Goal: Task Accomplishment & Management: Manage account settings

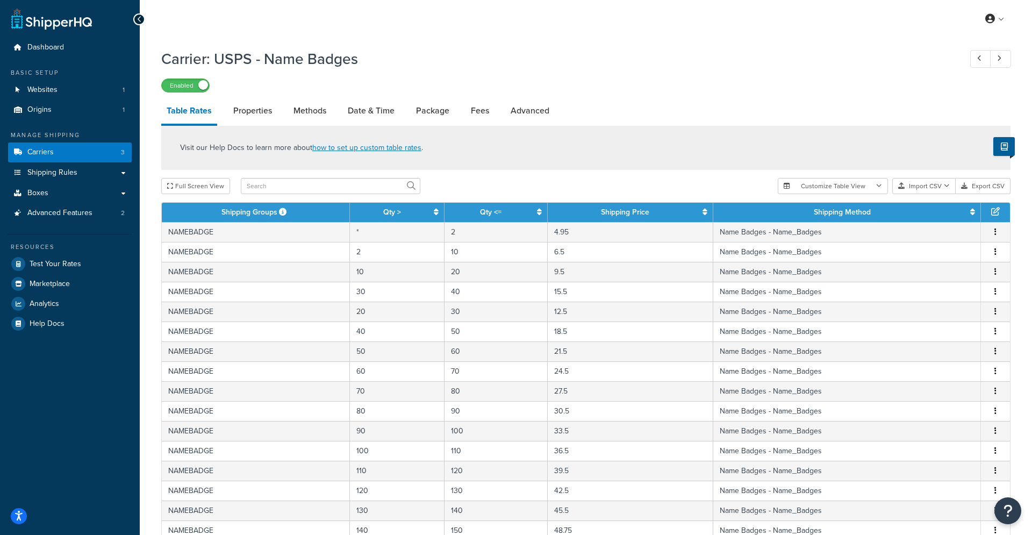
select select "25"
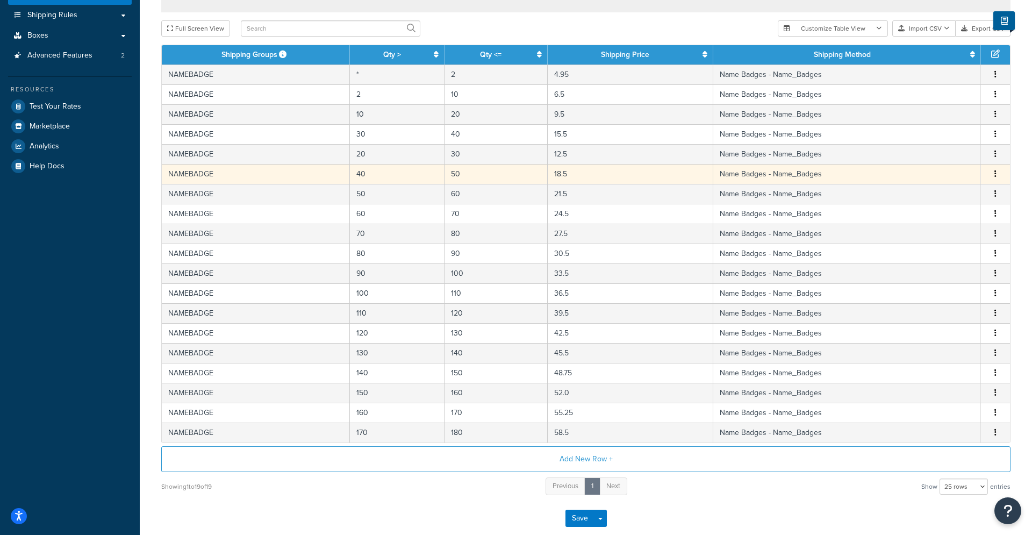
scroll to position [217, 0]
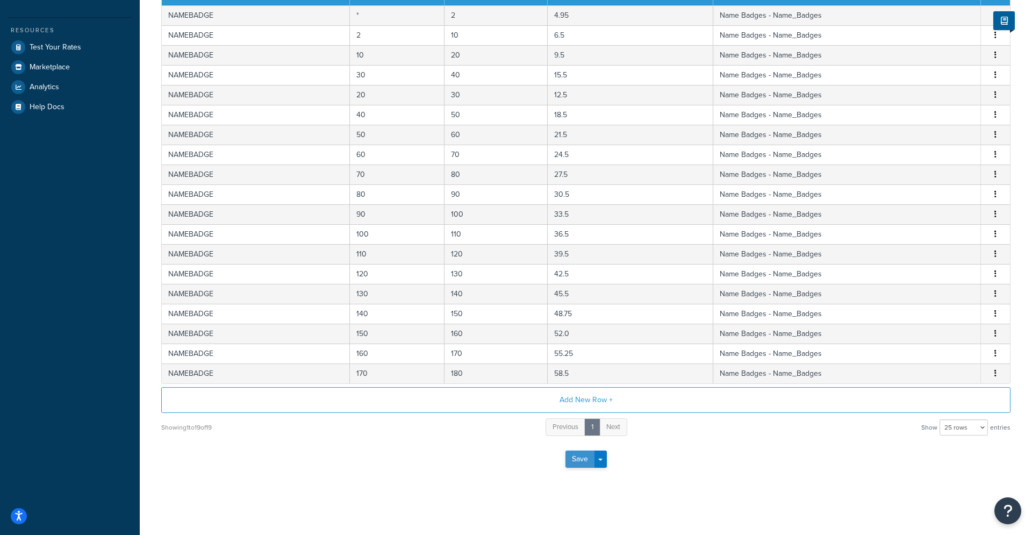
click at [575, 463] on button "Save" at bounding box center [579, 458] width 29 height 17
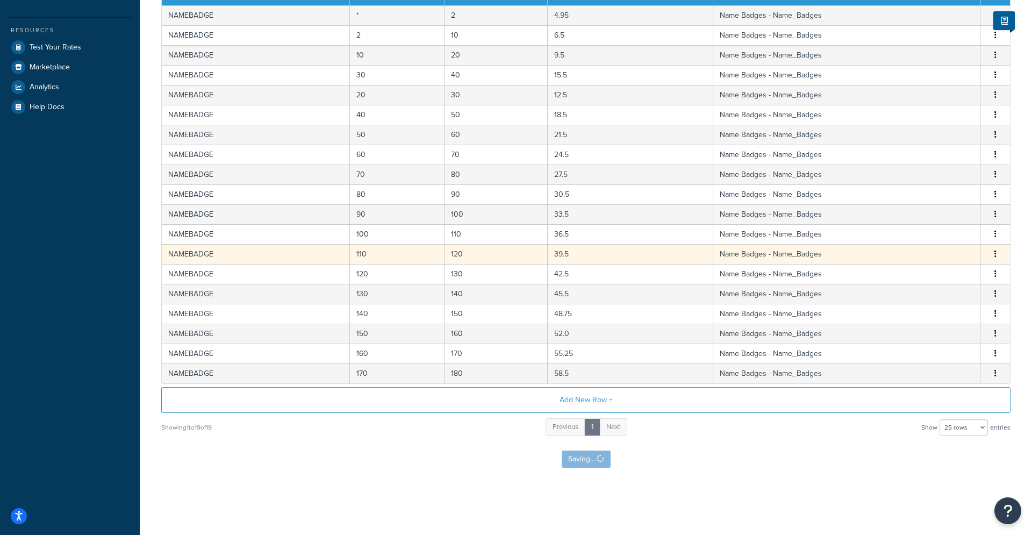
scroll to position [0, 0]
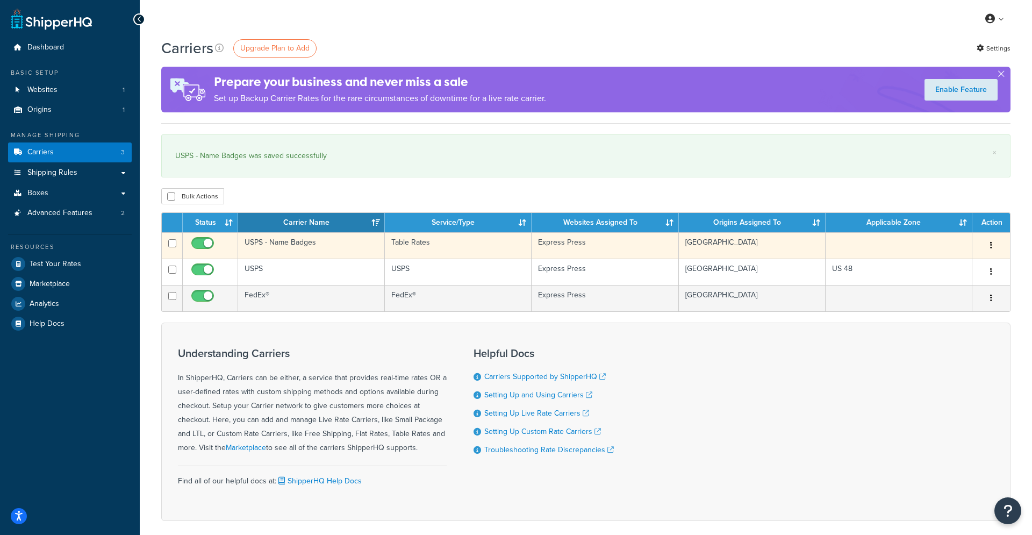
click at [993, 247] on button "button" at bounding box center [990, 245] width 15 height 17
click at [957, 266] on link "Edit" at bounding box center [947, 267] width 85 height 22
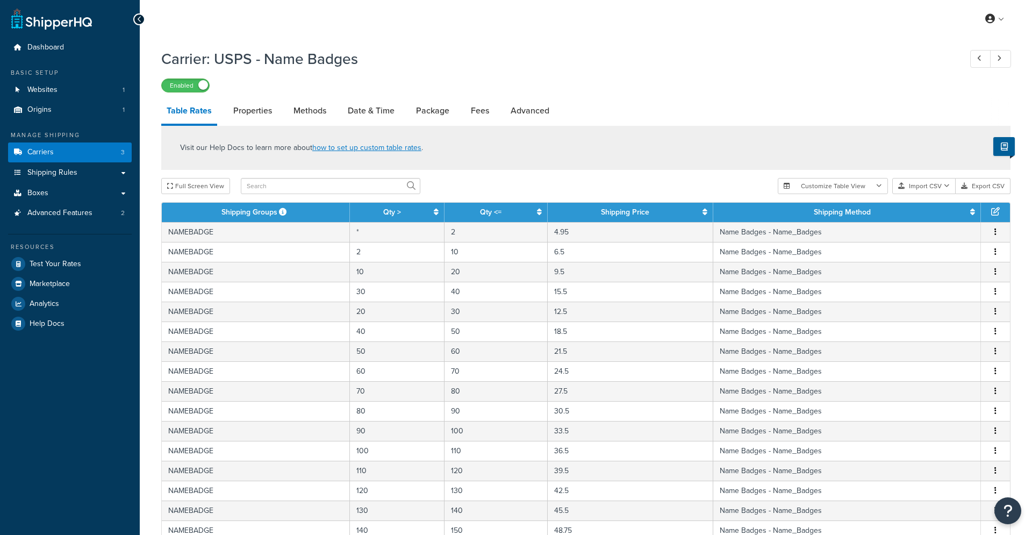
select select "25"
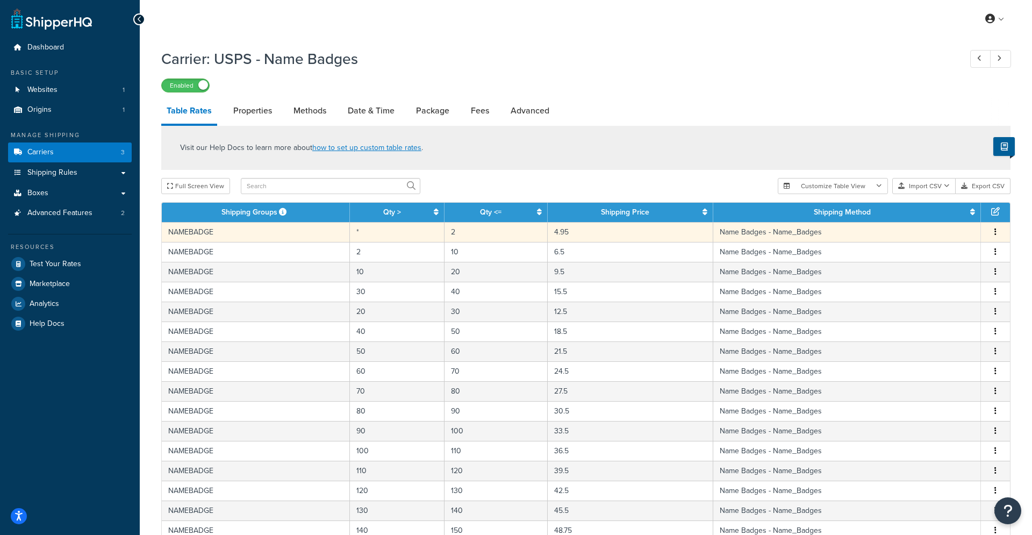
click at [574, 233] on td "4.95" at bounding box center [629, 232] width 165 height 20
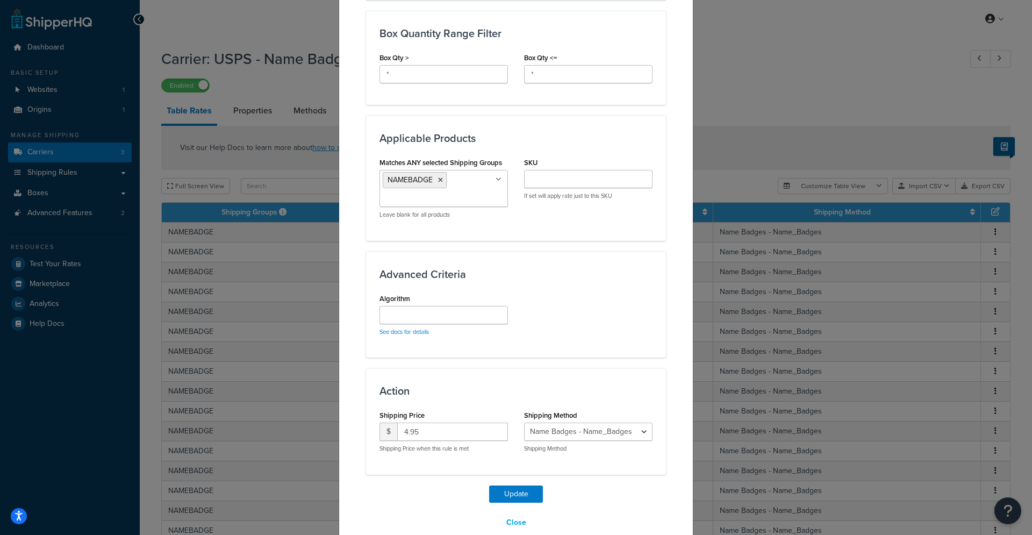
scroll to position [582, 0]
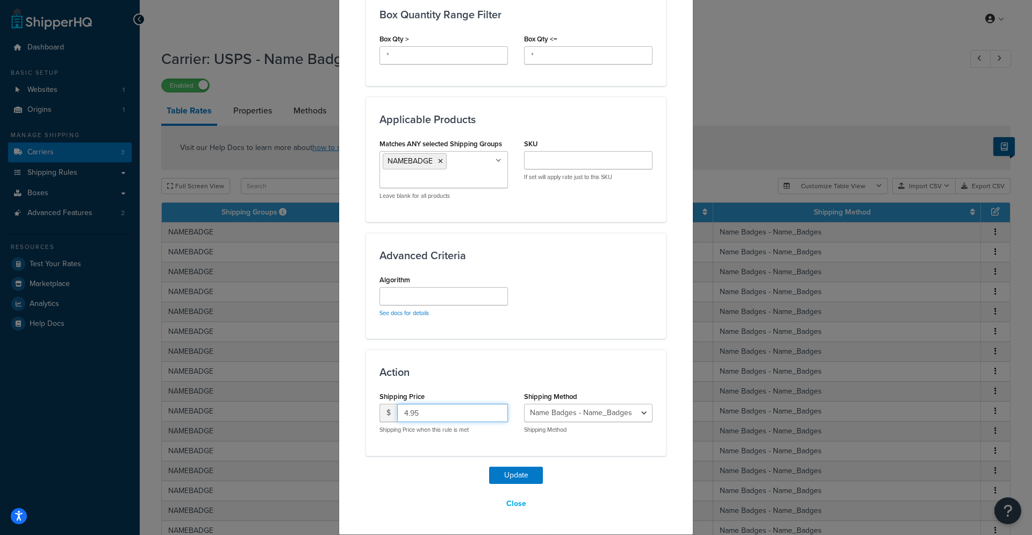
click at [405, 416] on input "4.95" at bounding box center [452, 412] width 111 height 18
type input "5.95"
click at [516, 473] on button "Update" at bounding box center [516, 474] width 54 height 17
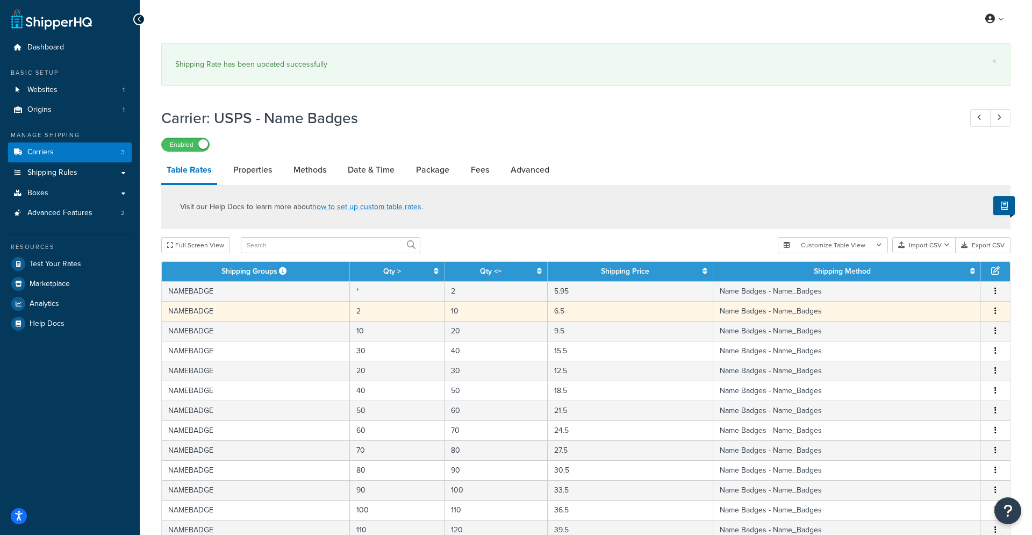
click at [563, 311] on td "6.5" at bounding box center [629, 311] width 165 height 20
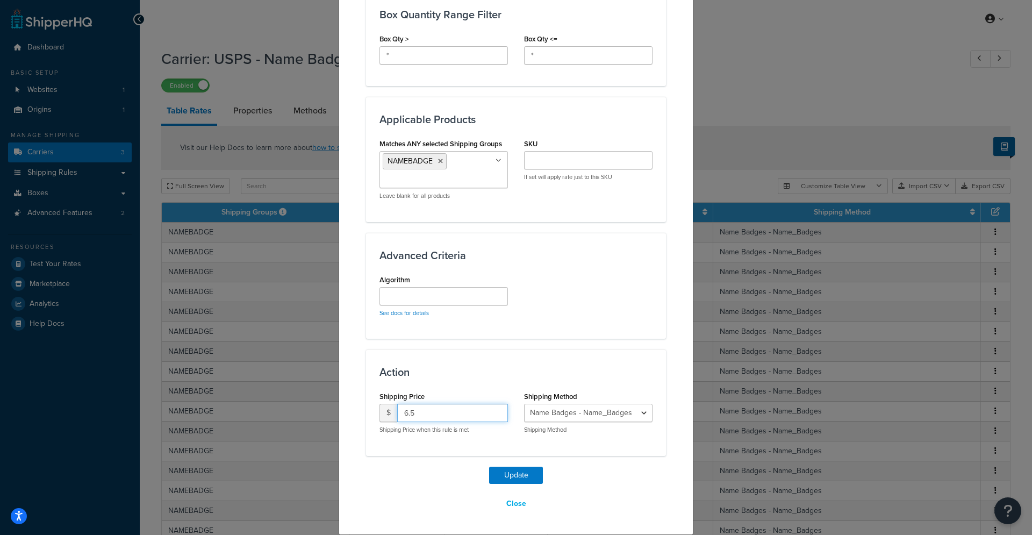
click at [410, 414] on input "6.5" at bounding box center [452, 412] width 111 height 18
type input "6.95"
click at [507, 476] on button "Update" at bounding box center [516, 474] width 54 height 17
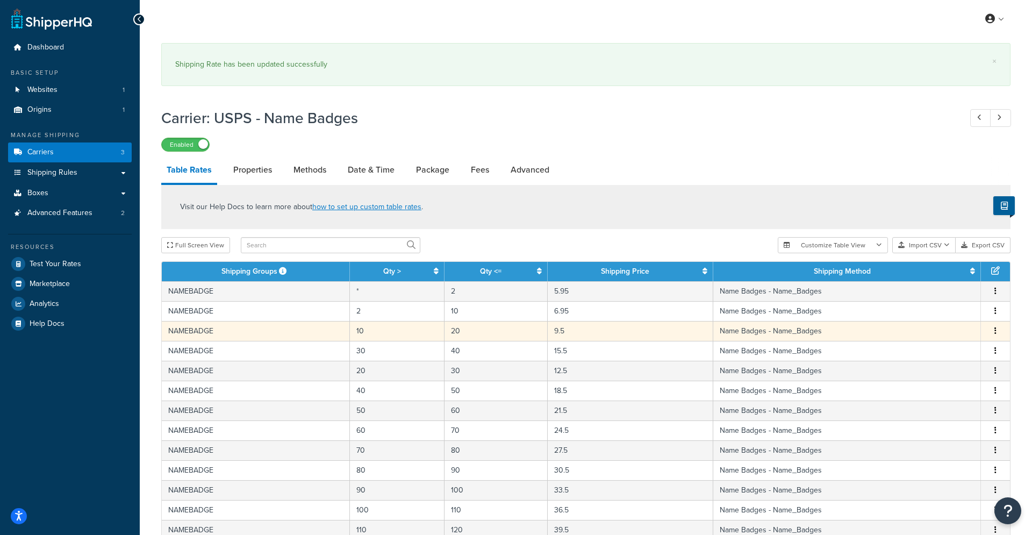
click at [563, 332] on td "9.5" at bounding box center [629, 331] width 165 height 20
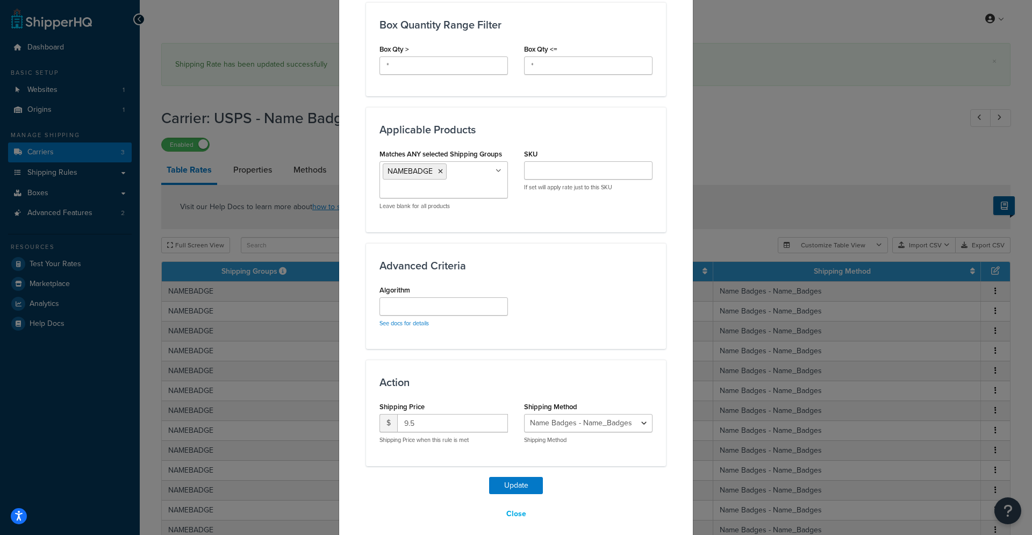
scroll to position [578, 0]
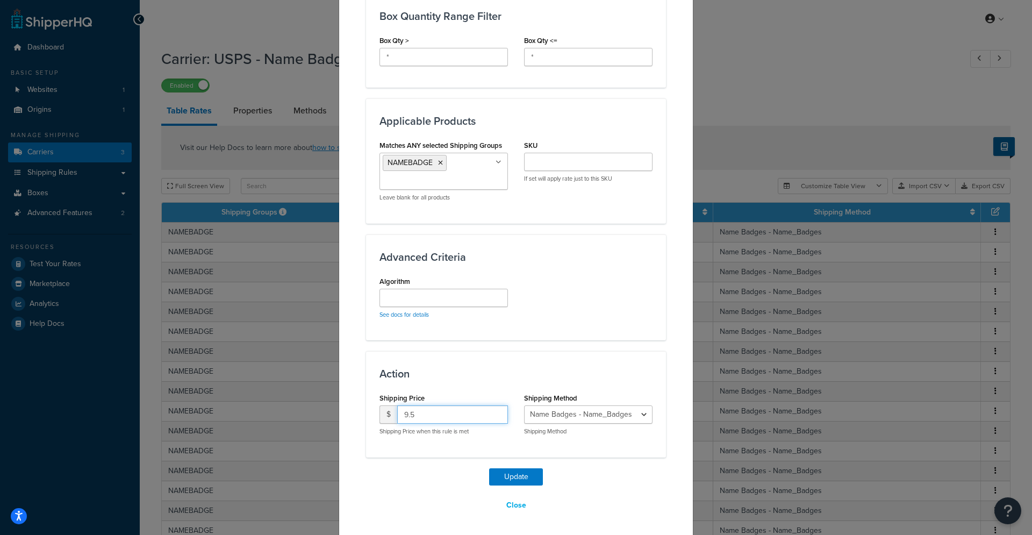
click at [412, 414] on input "9.5" at bounding box center [452, 414] width 111 height 18
type input "9.95"
click at [521, 478] on button "Update" at bounding box center [516, 476] width 54 height 17
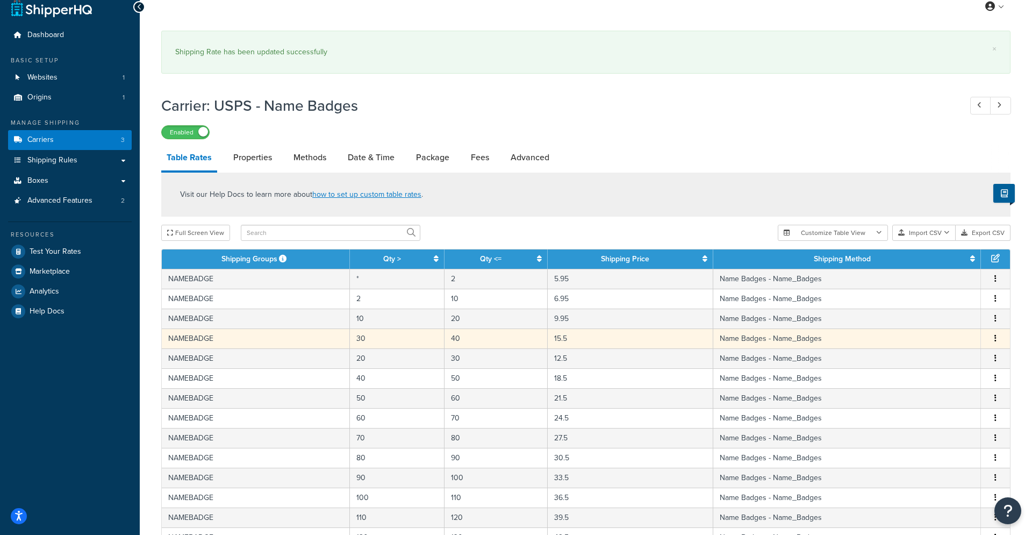
scroll to position [13, 0]
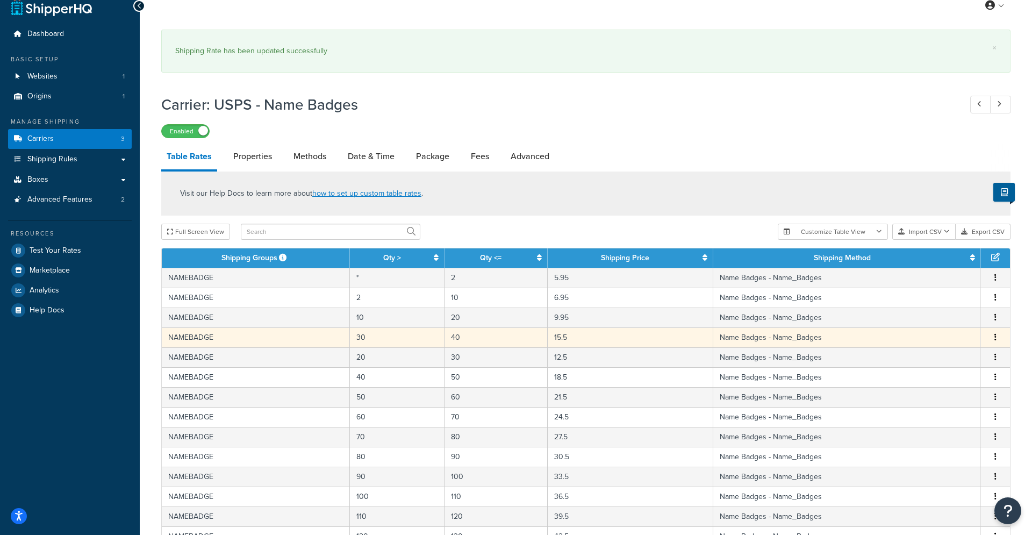
click at [582, 341] on td "15.5" at bounding box center [629, 337] width 165 height 20
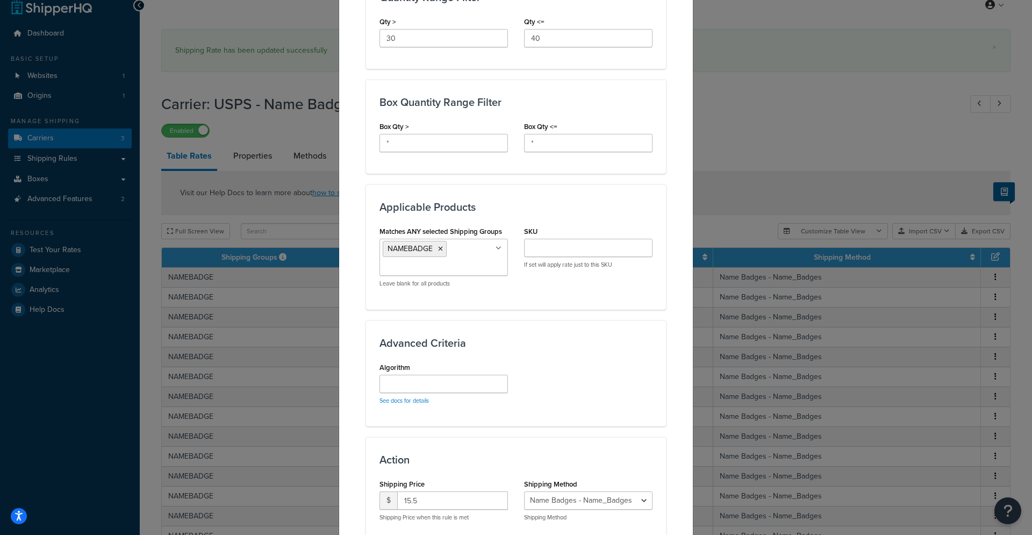
scroll to position [582, 0]
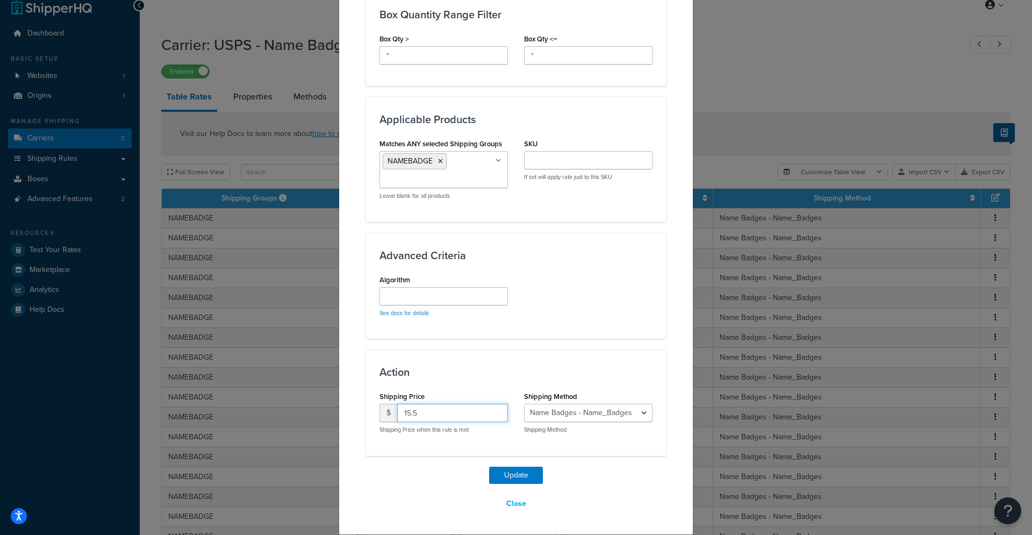
click at [413, 410] on input "15.5" at bounding box center [452, 412] width 111 height 18
type input "15.95"
click at [522, 471] on button "Update" at bounding box center [516, 474] width 54 height 17
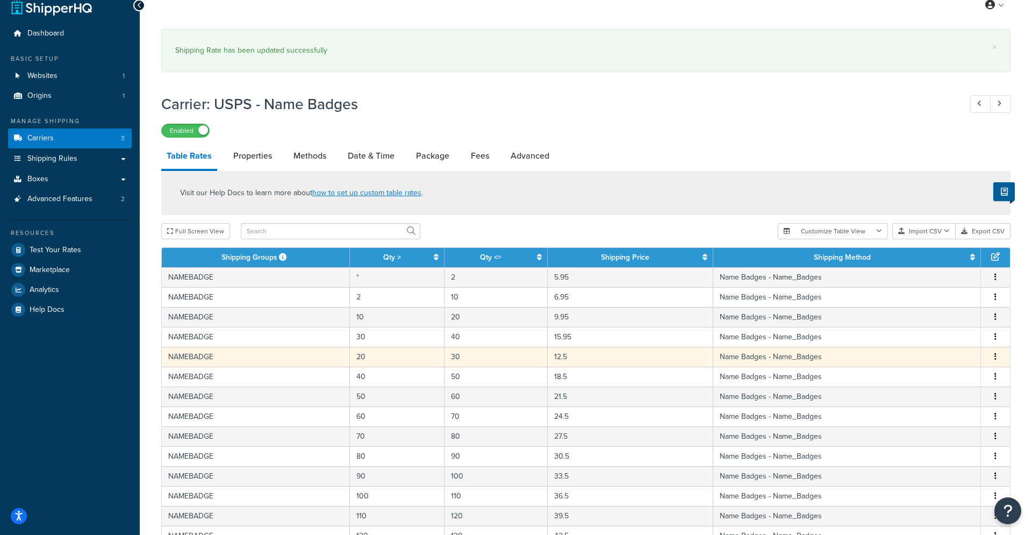
click at [564, 356] on td "12.5" at bounding box center [629, 357] width 165 height 20
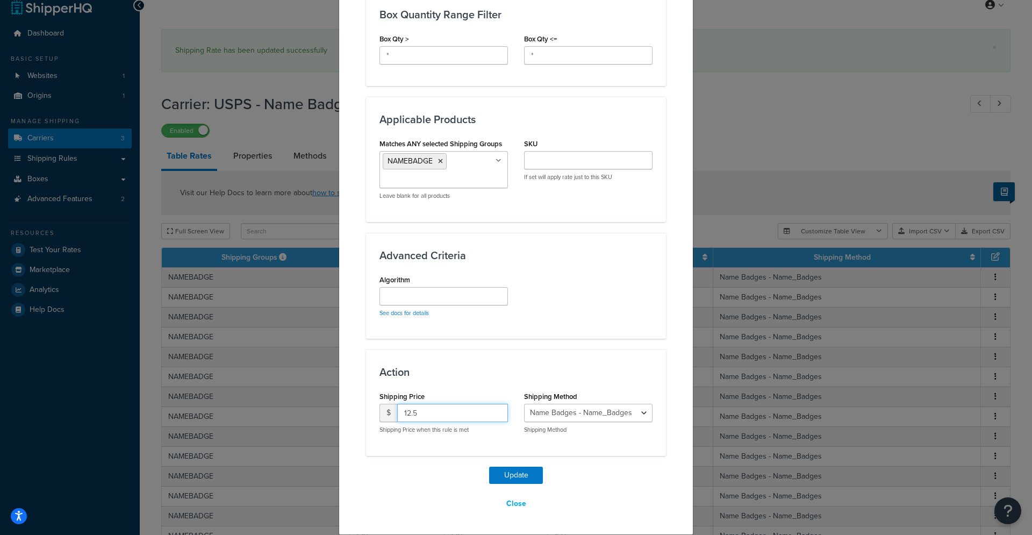
click at [414, 417] on input "12.5" at bounding box center [452, 412] width 111 height 18
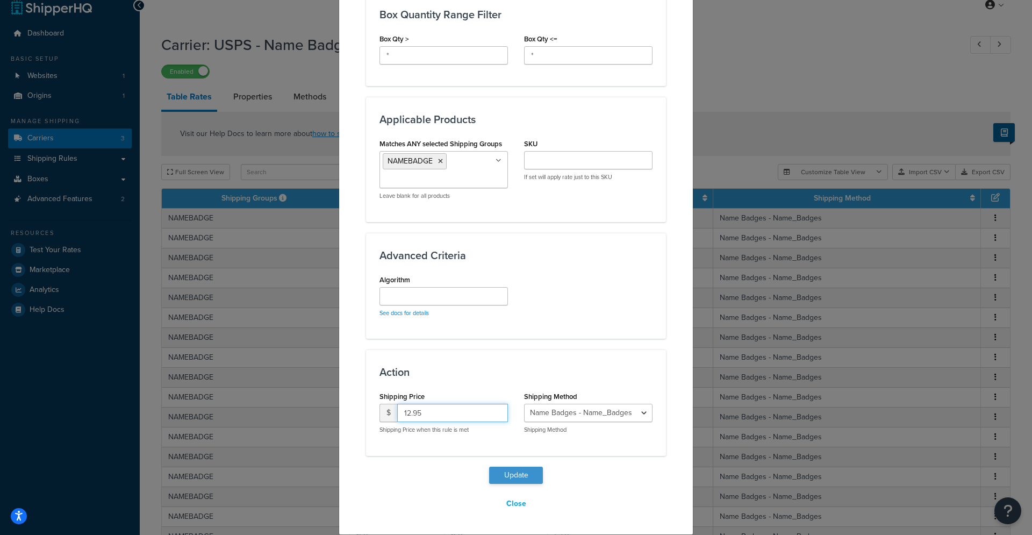
type input "12.95"
click at [511, 472] on button "Update" at bounding box center [516, 474] width 54 height 17
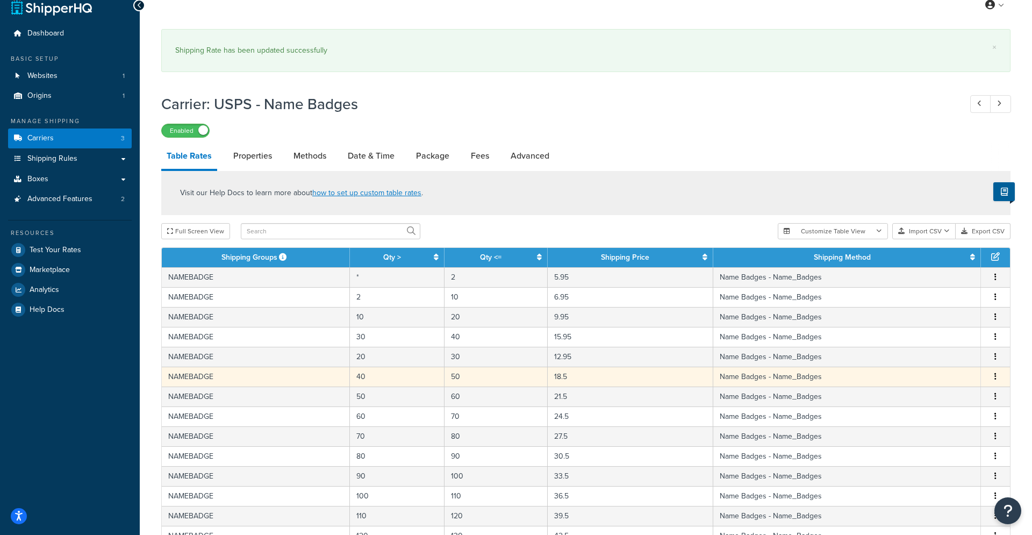
click at [570, 374] on td "18.5" at bounding box center [629, 376] width 165 height 20
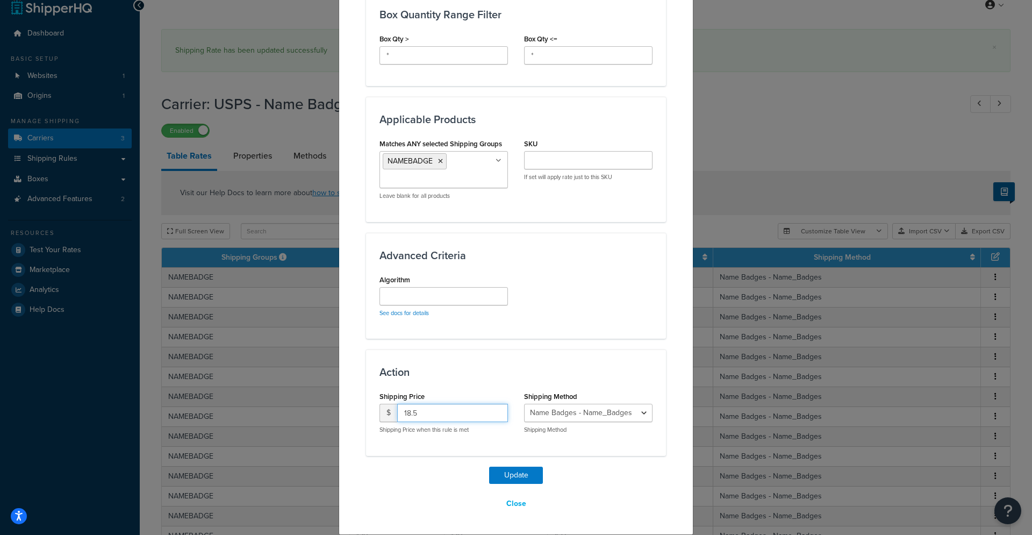
click at [413, 413] on input "18.5" at bounding box center [452, 412] width 111 height 18
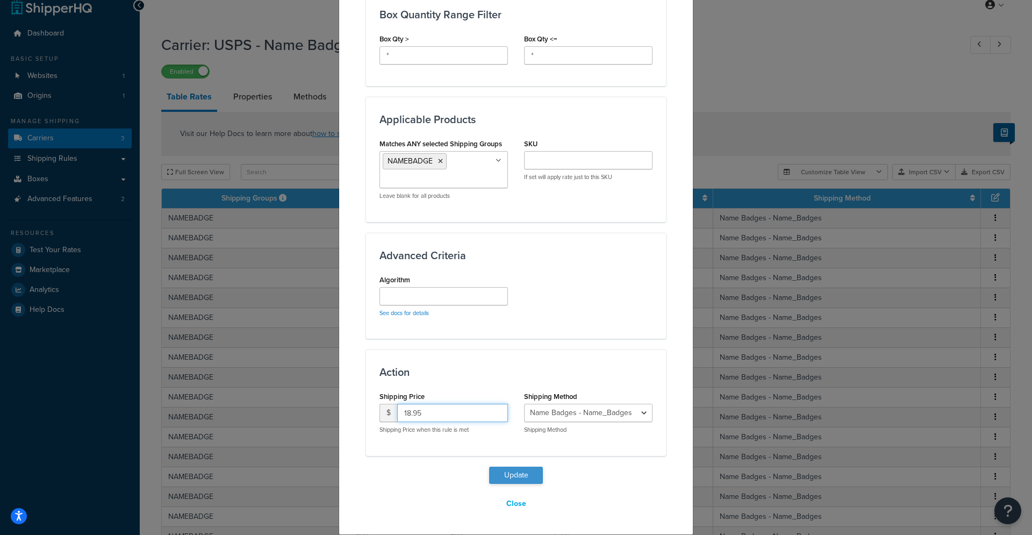
type input "18.95"
click at [518, 472] on button "Update" at bounding box center [516, 474] width 54 height 17
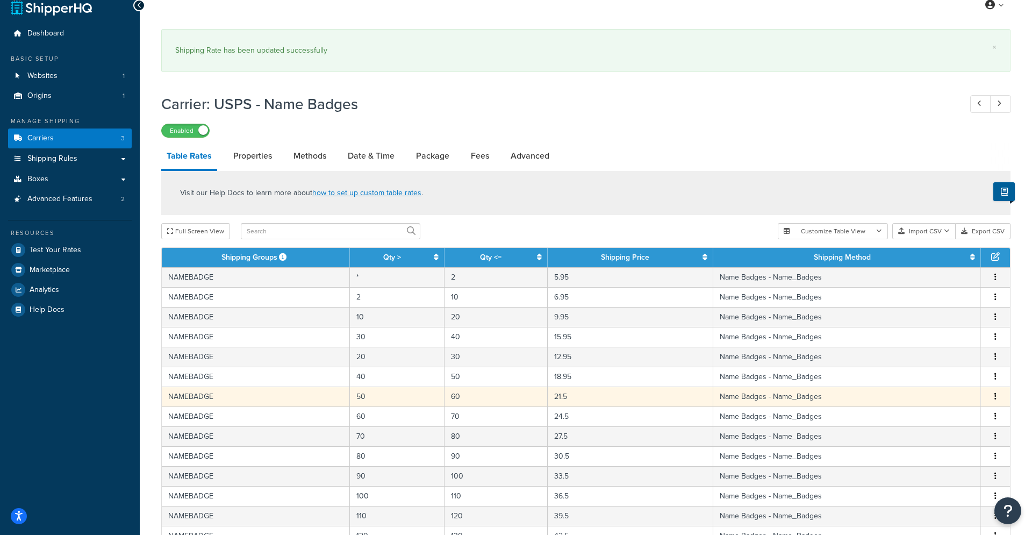
click at [574, 399] on td "21.5" at bounding box center [629, 396] width 165 height 20
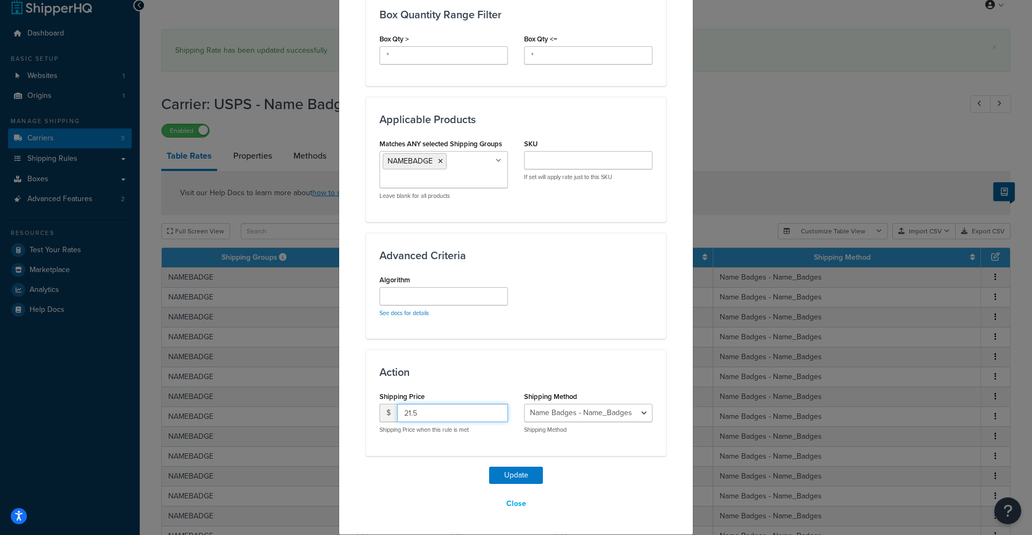
click at [415, 415] on input "21.5" at bounding box center [452, 412] width 111 height 18
click at [414, 414] on input "21.5" at bounding box center [452, 412] width 111 height 18
type input "21.95"
click at [489, 466] on button "Update" at bounding box center [516, 474] width 54 height 17
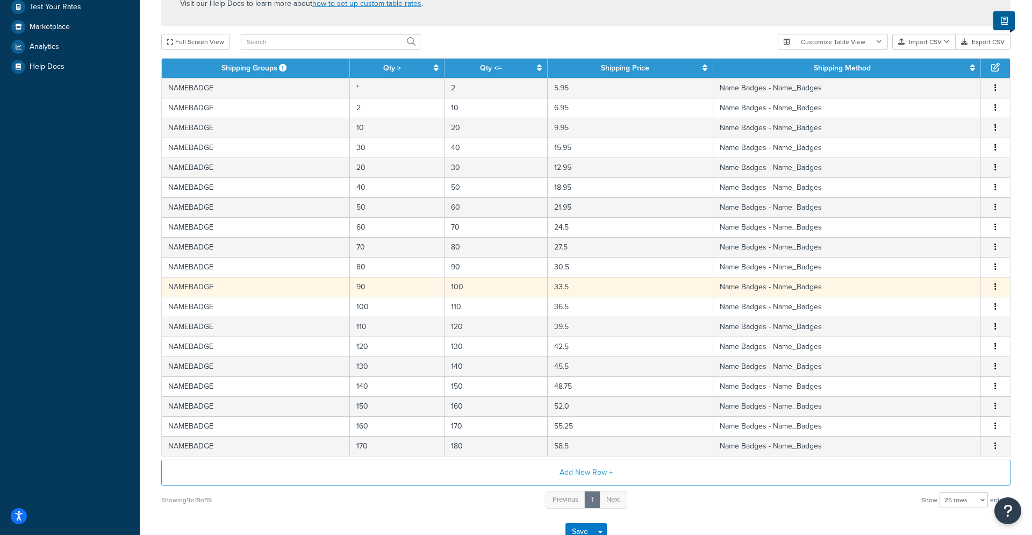
scroll to position [308, 0]
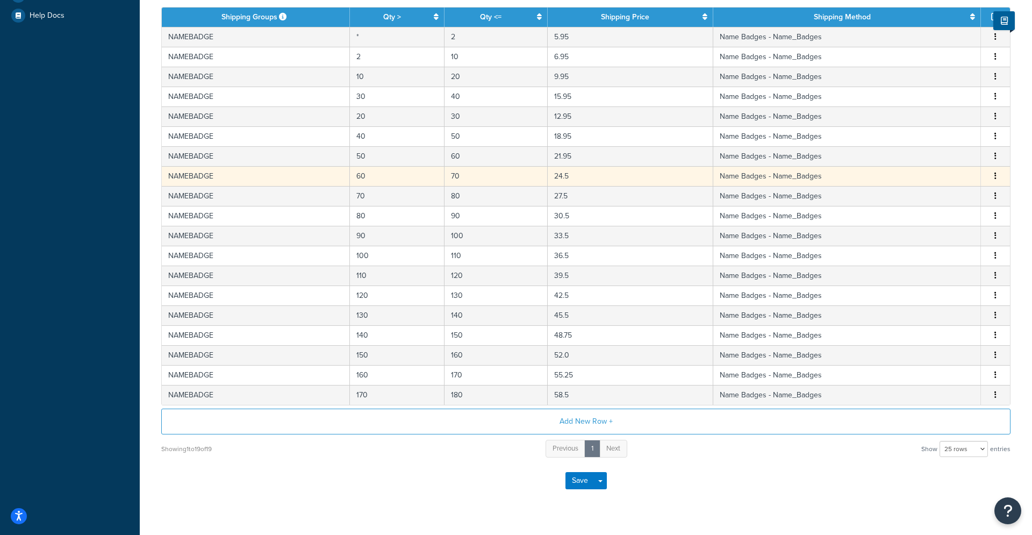
click at [574, 175] on td "24.5" at bounding box center [629, 176] width 165 height 20
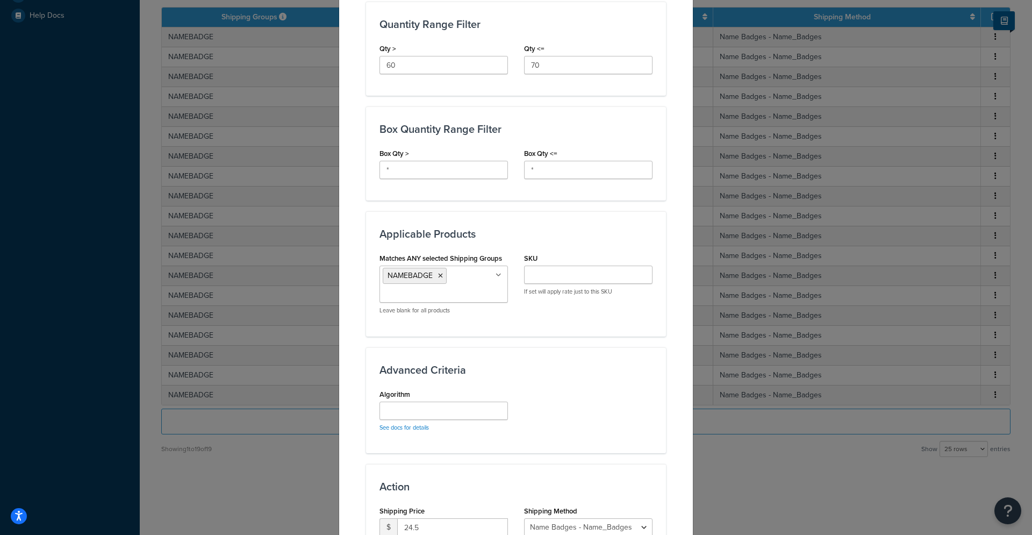
scroll to position [582, 0]
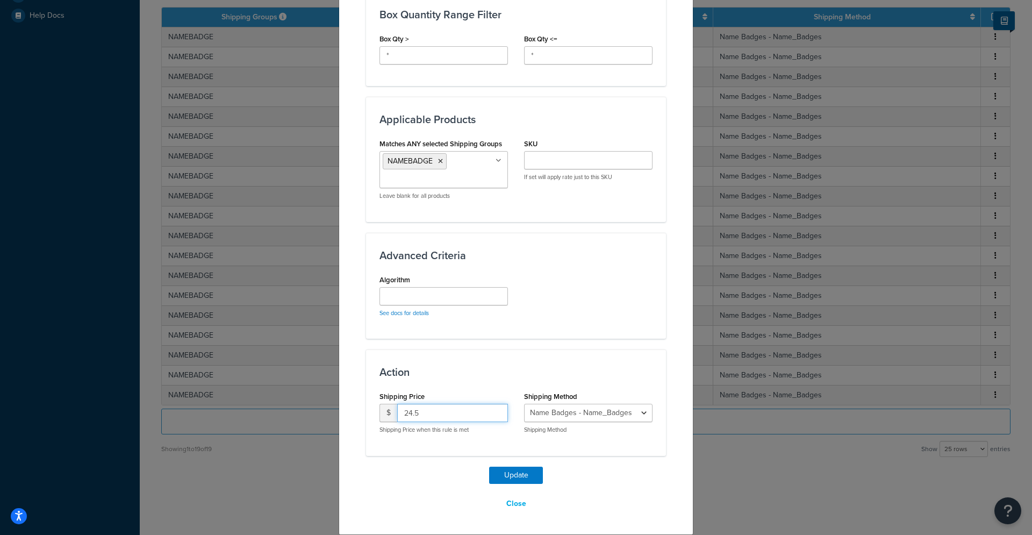
click at [416, 414] on input "24.5" at bounding box center [452, 412] width 111 height 18
type input "24.95"
click at [489, 466] on button "Update" at bounding box center [516, 474] width 54 height 17
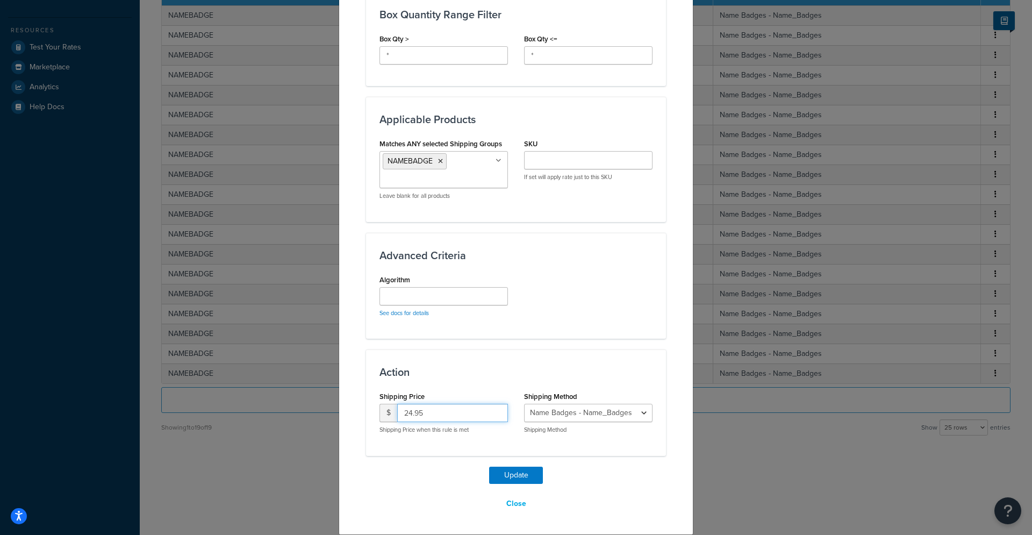
scroll to position [267, 0]
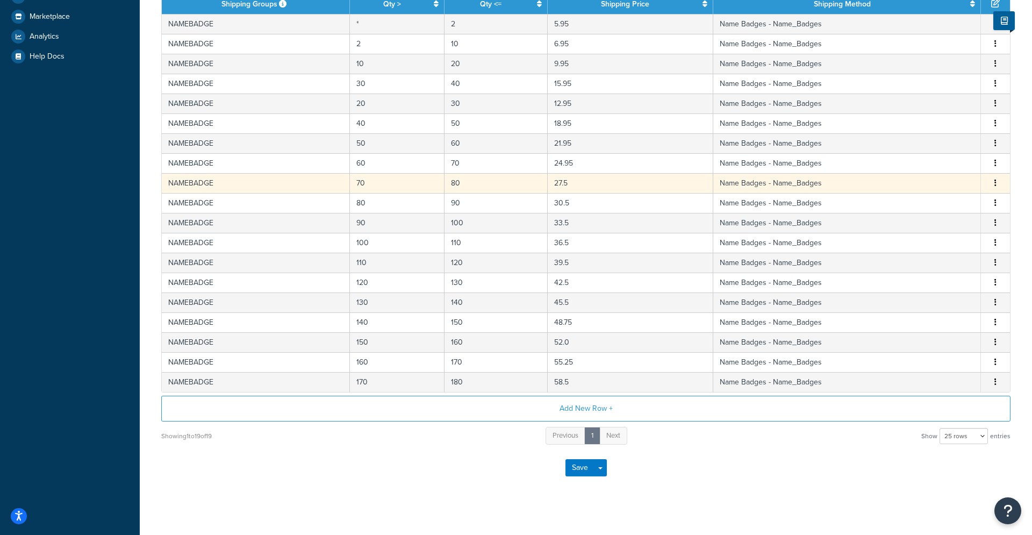
click at [579, 186] on td "27.5" at bounding box center [629, 183] width 165 height 20
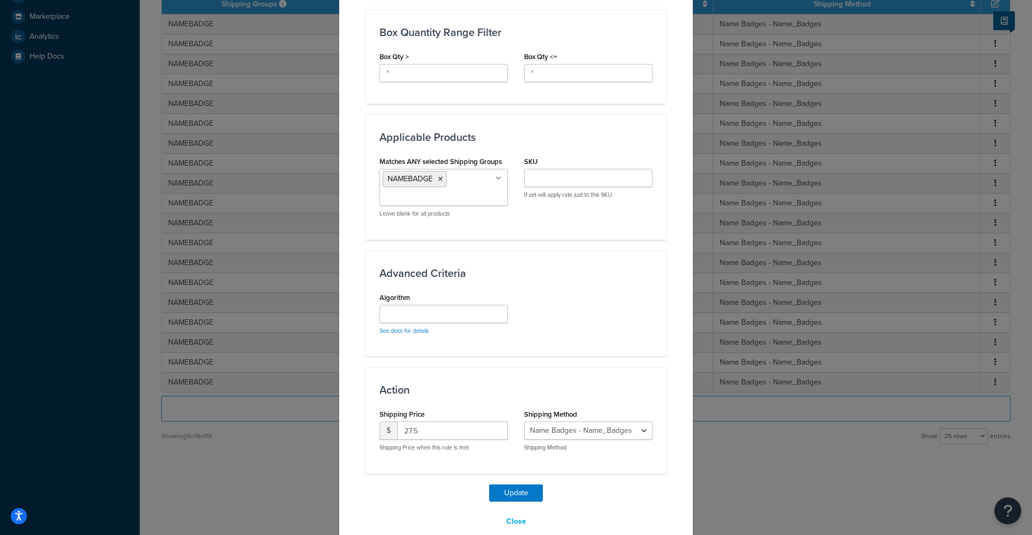
scroll to position [582, 0]
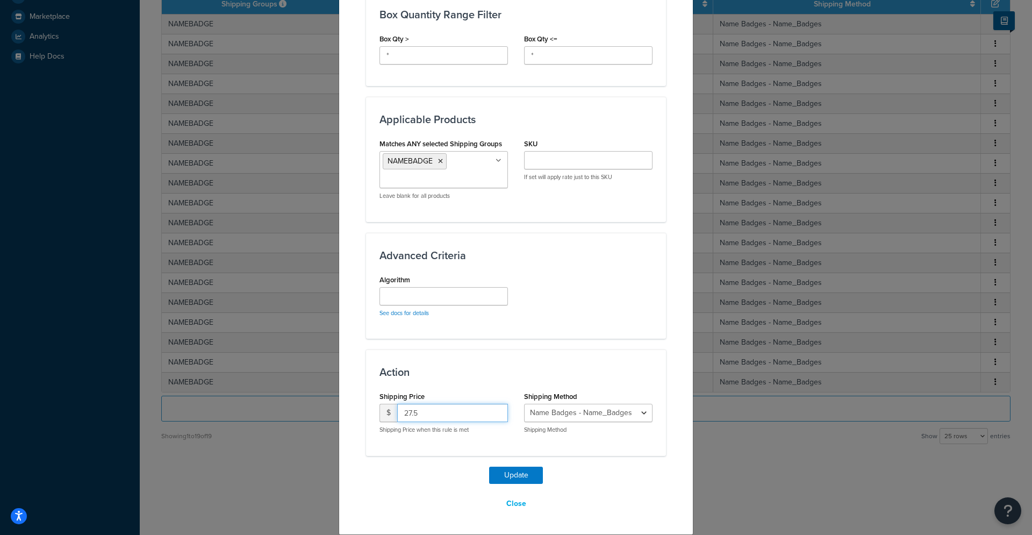
click at [416, 415] on input "27.5" at bounding box center [452, 412] width 111 height 18
click at [415, 414] on input "27.5" at bounding box center [452, 412] width 111 height 18
type input "27.95"
click at [489, 466] on button "Update" at bounding box center [516, 474] width 54 height 17
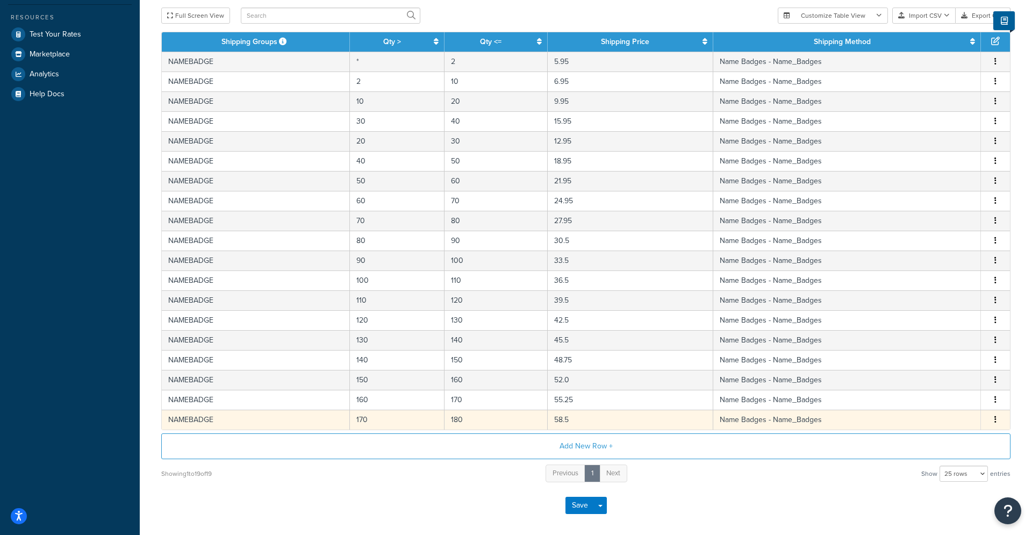
scroll to position [228, 0]
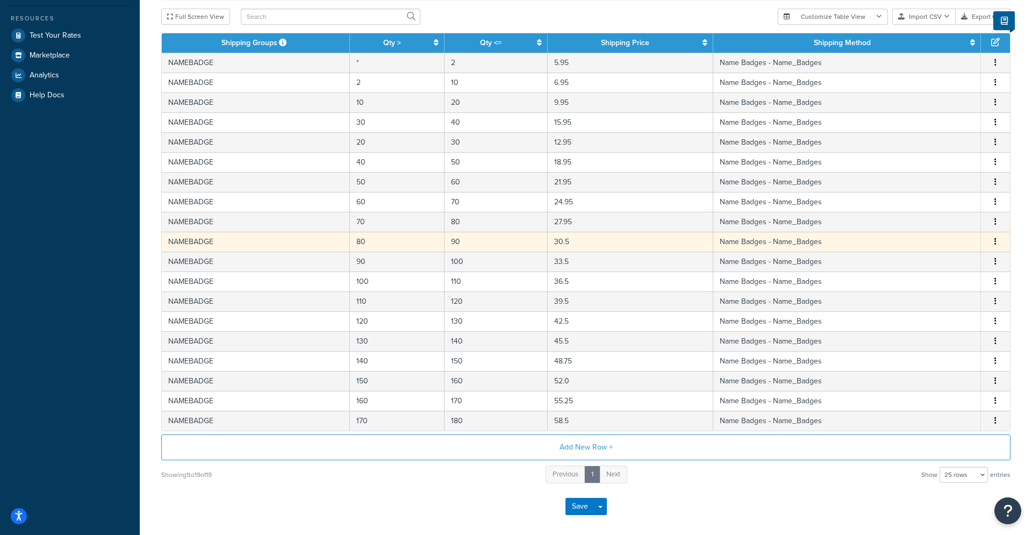
click at [586, 244] on td "30.5" at bounding box center [629, 242] width 165 height 20
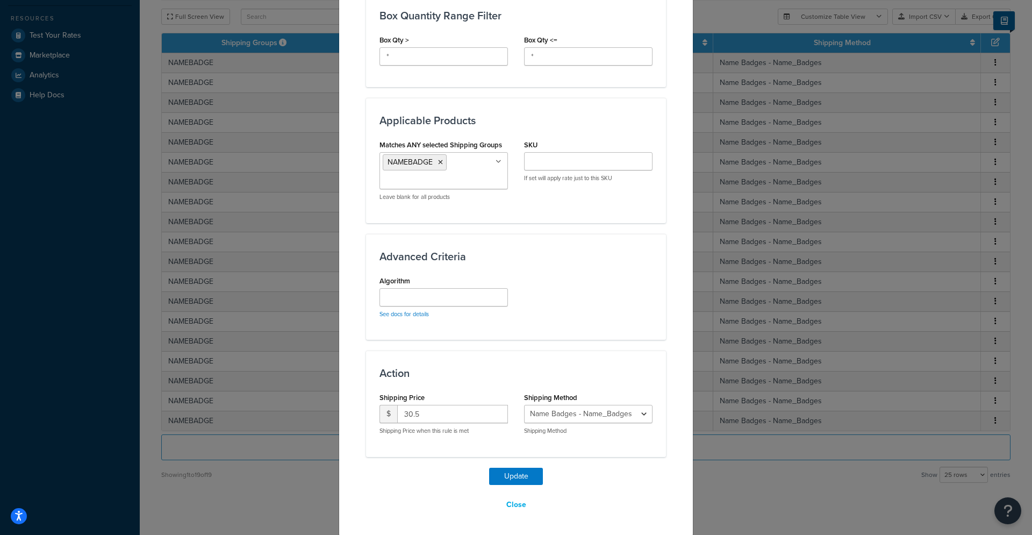
scroll to position [582, 0]
click at [415, 415] on input "30.5" at bounding box center [452, 412] width 111 height 18
type input "30.95"
click at [489, 466] on button "Update" at bounding box center [516, 474] width 54 height 17
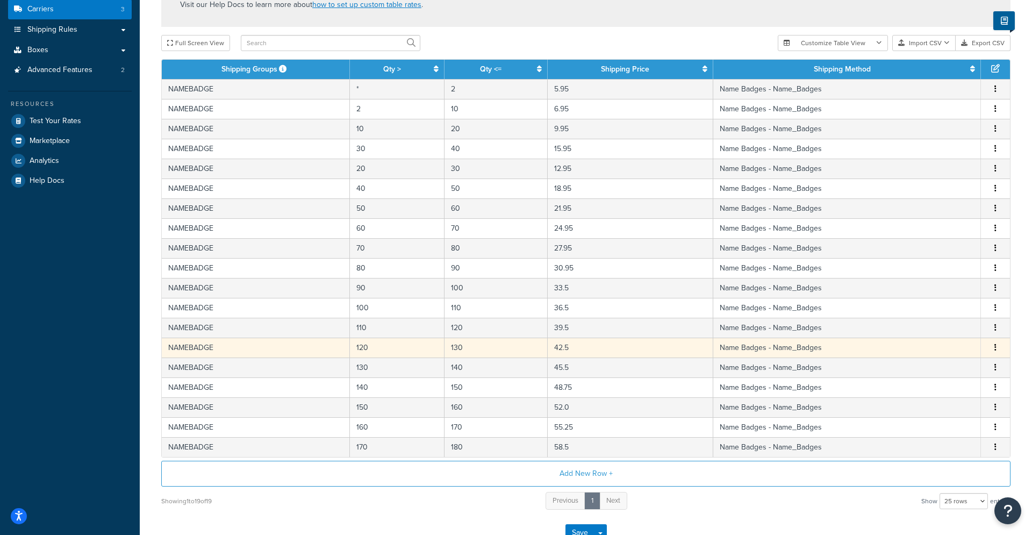
scroll to position [142, 0]
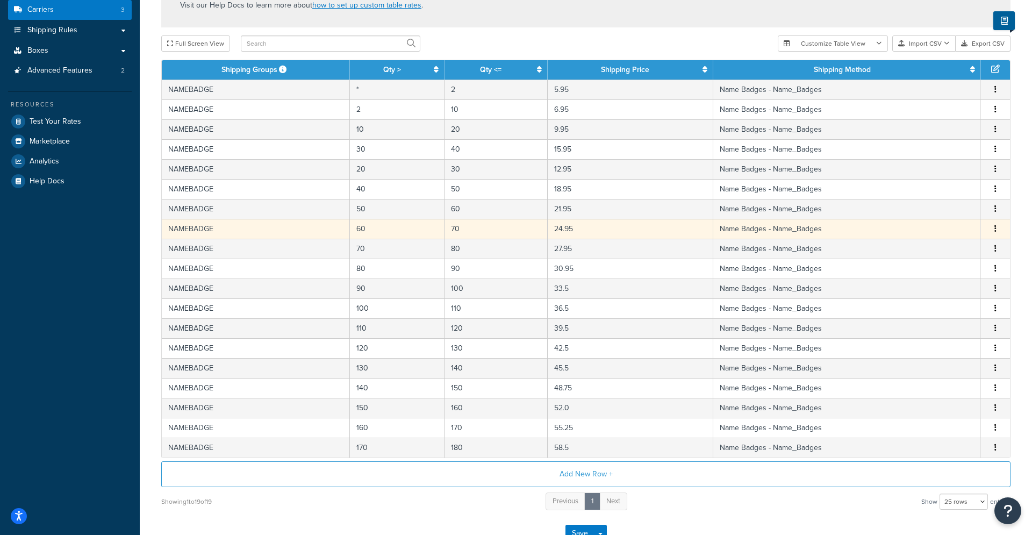
click at [561, 228] on td "24.95" at bounding box center [629, 229] width 165 height 20
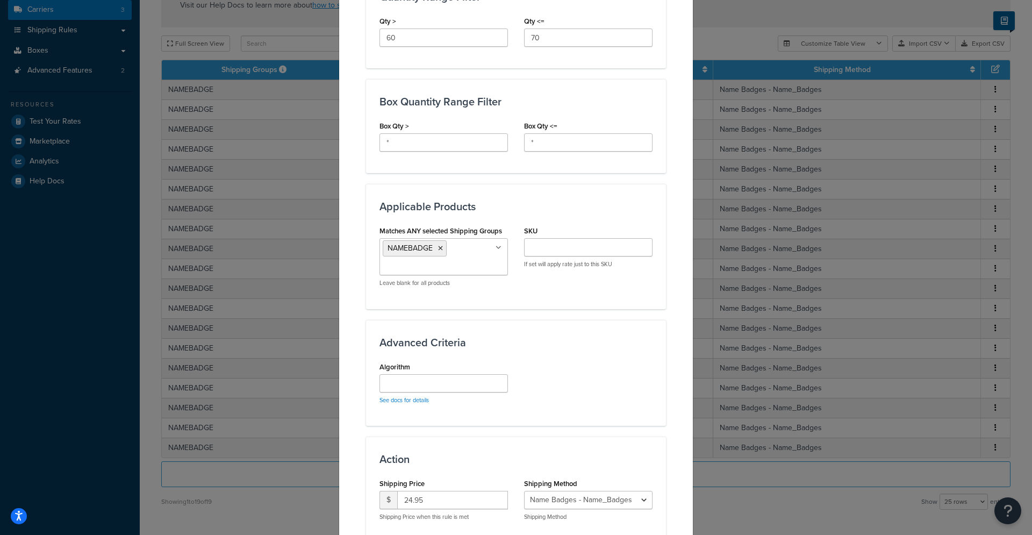
scroll to position [582, 0]
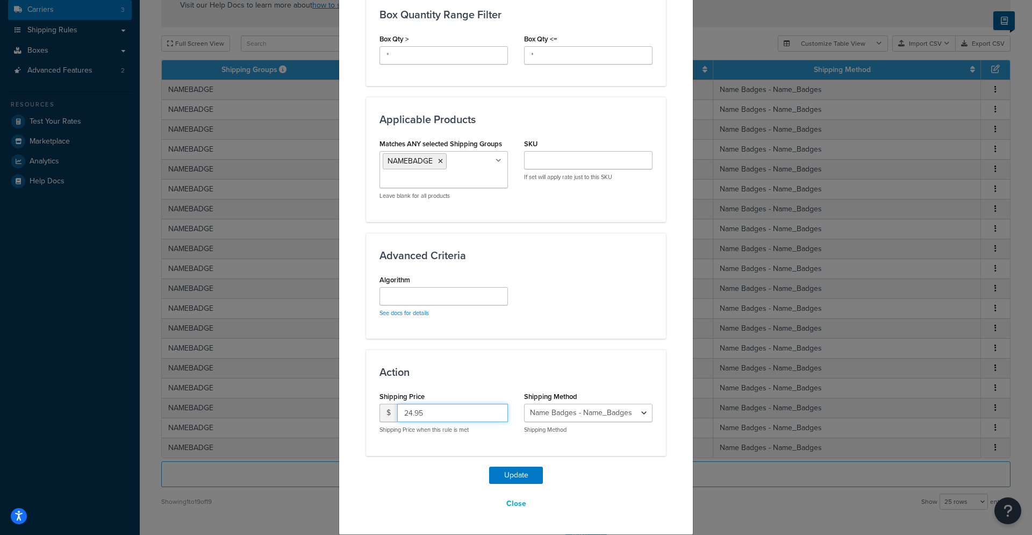
click at [410, 417] on input "24.95" at bounding box center [452, 412] width 111 height 18
type input "21.95"
click at [517, 475] on button "Update" at bounding box center [516, 474] width 54 height 17
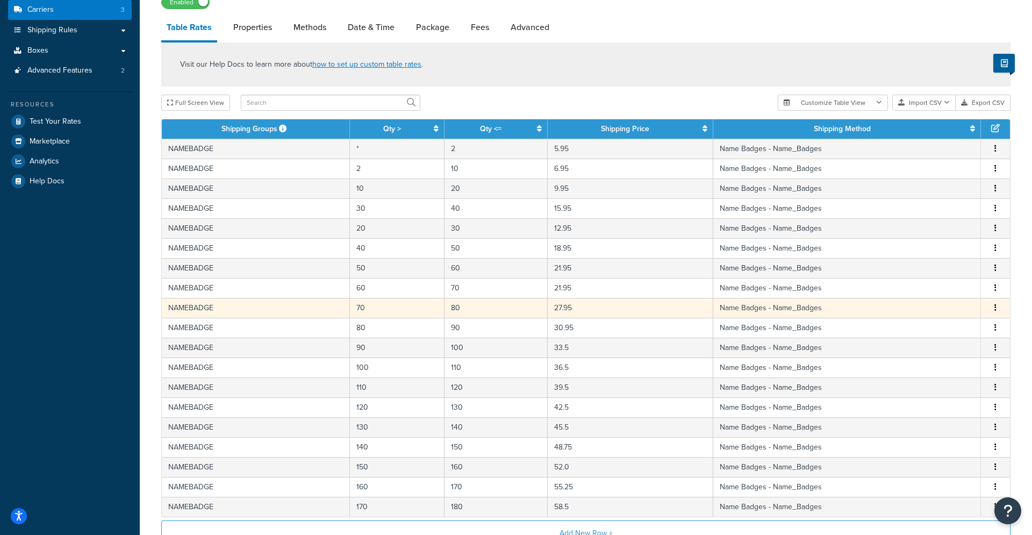
click at [561, 307] on td "27.95" at bounding box center [629, 308] width 165 height 20
click at [561, 307] on div "Visit our Help Docs to learn more about how to set up custom table rates . Full…" at bounding box center [585, 306] width 865 height 528
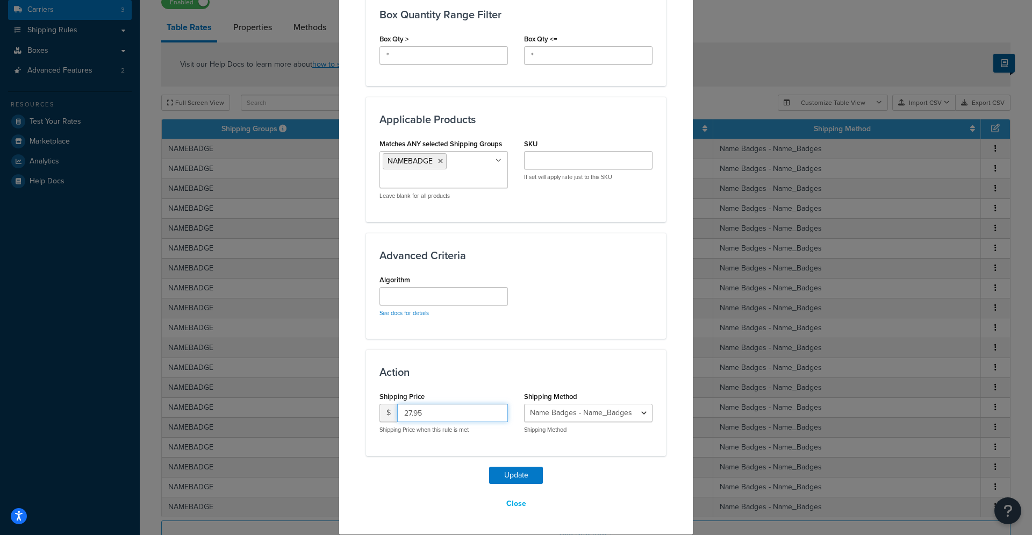
click at [409, 416] on input "27.95" at bounding box center [452, 412] width 111 height 18
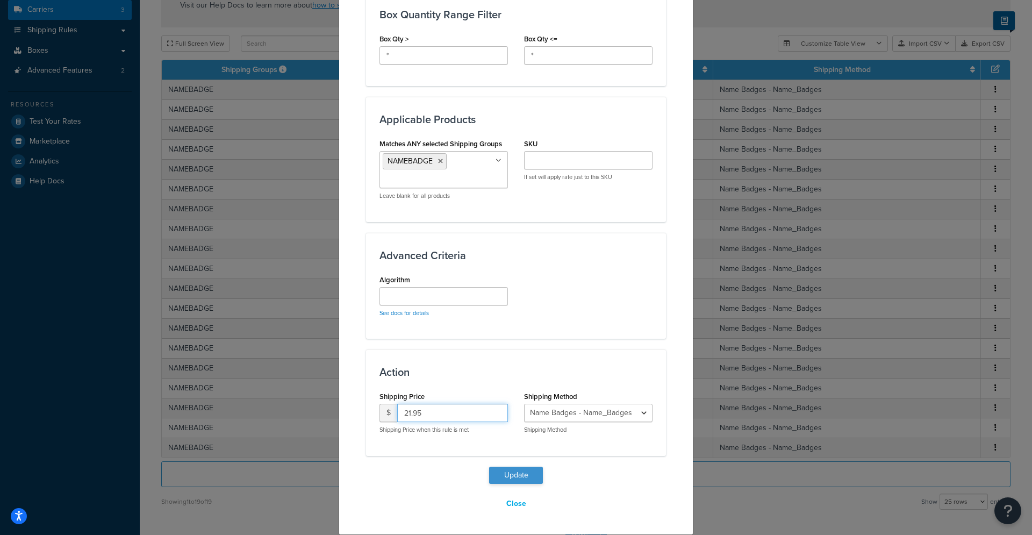
type input "21.95"
click at [515, 479] on button "Update" at bounding box center [516, 474] width 54 height 17
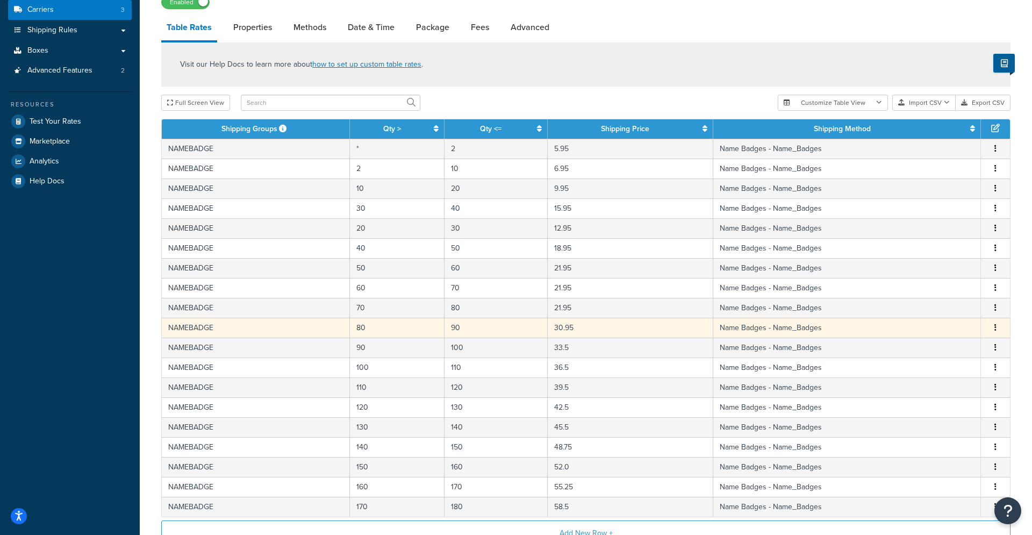
click at [568, 329] on td "30.95" at bounding box center [629, 328] width 165 height 20
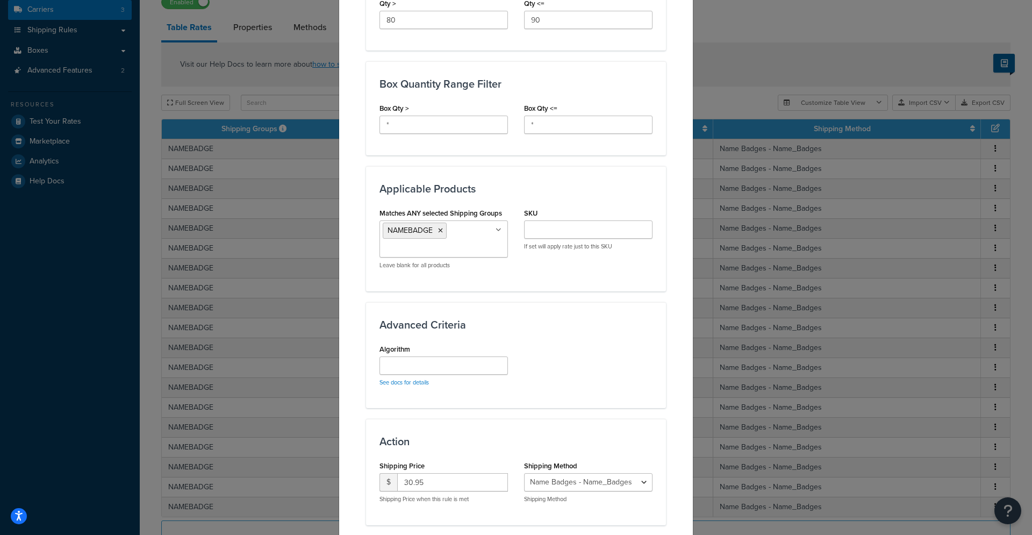
scroll to position [512, 0]
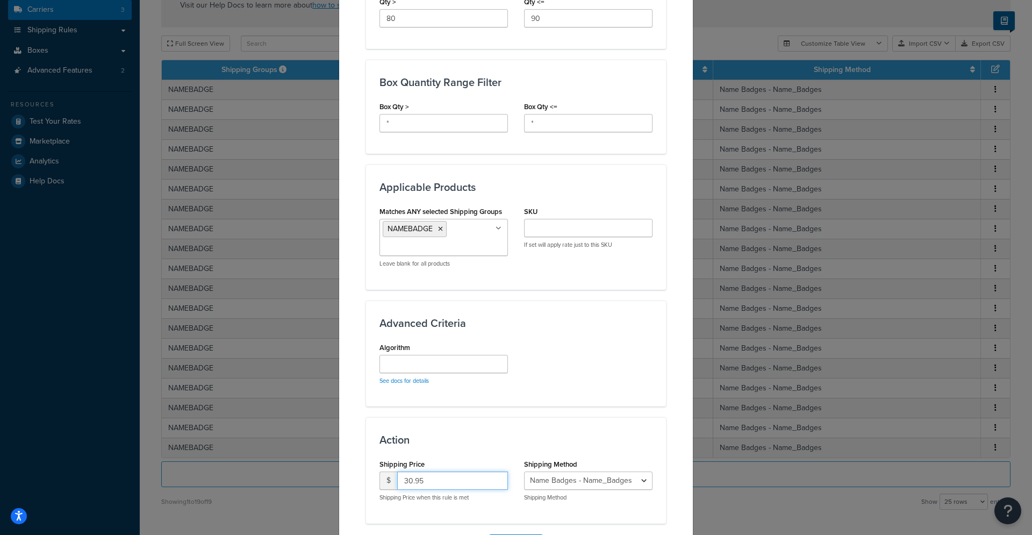
drag, startPoint x: 412, startPoint y: 482, endPoint x: 405, endPoint y: 483, distance: 7.0
click at [405, 483] on input "30.95" at bounding box center [452, 480] width 111 height 18
type input "22.95"
click at [489, 534] on button "Update" at bounding box center [516, 542] width 54 height 17
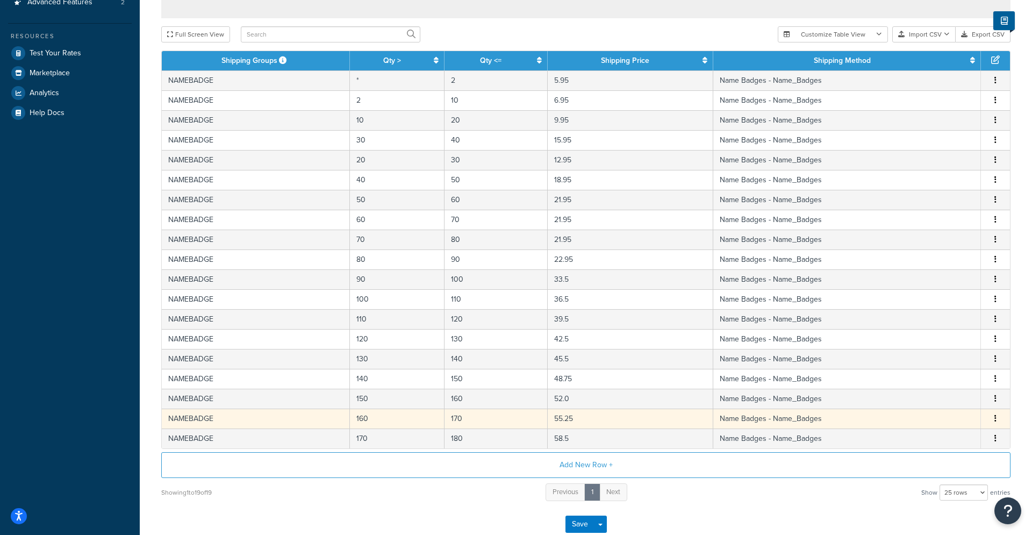
scroll to position [203, 0]
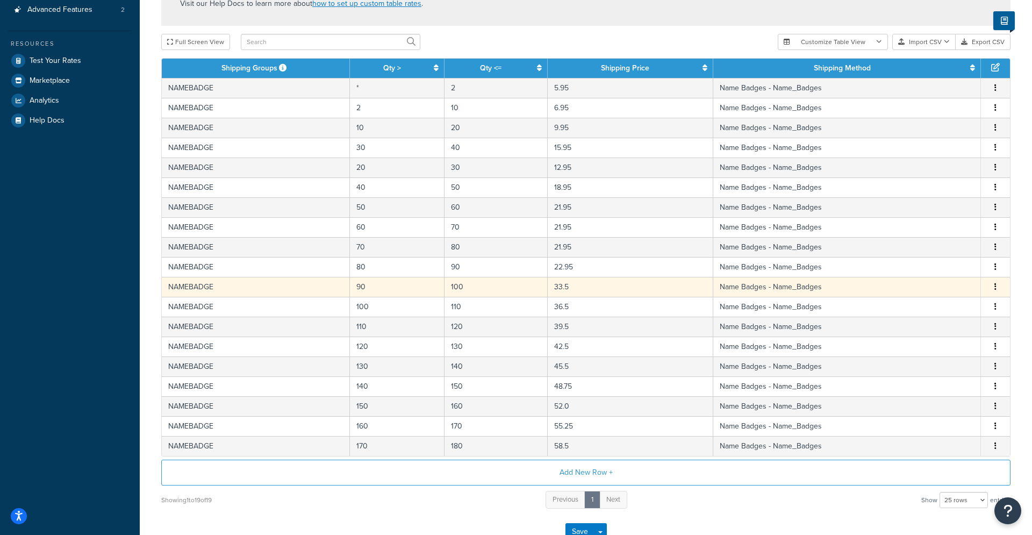
click at [590, 286] on td "33.5" at bounding box center [629, 287] width 165 height 20
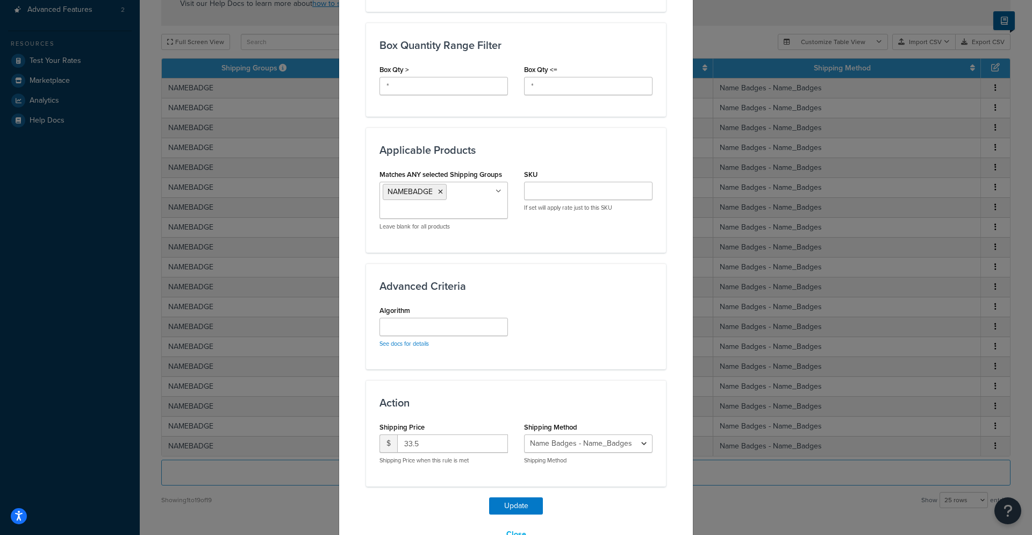
scroll to position [582, 0]
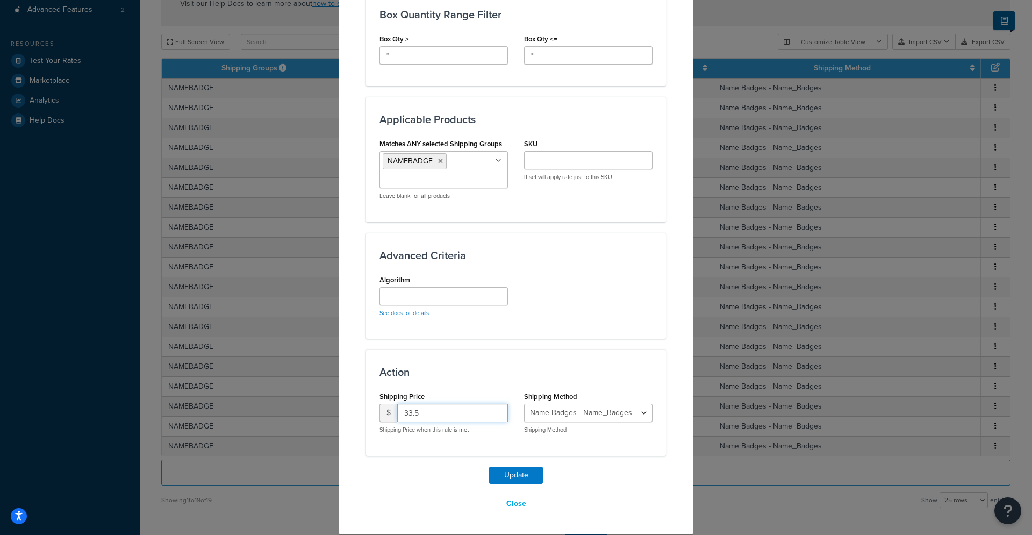
drag, startPoint x: 421, startPoint y: 415, endPoint x: 397, endPoint y: 413, distance: 23.7
click at [397, 413] on input "33.5" at bounding box center [452, 412] width 111 height 18
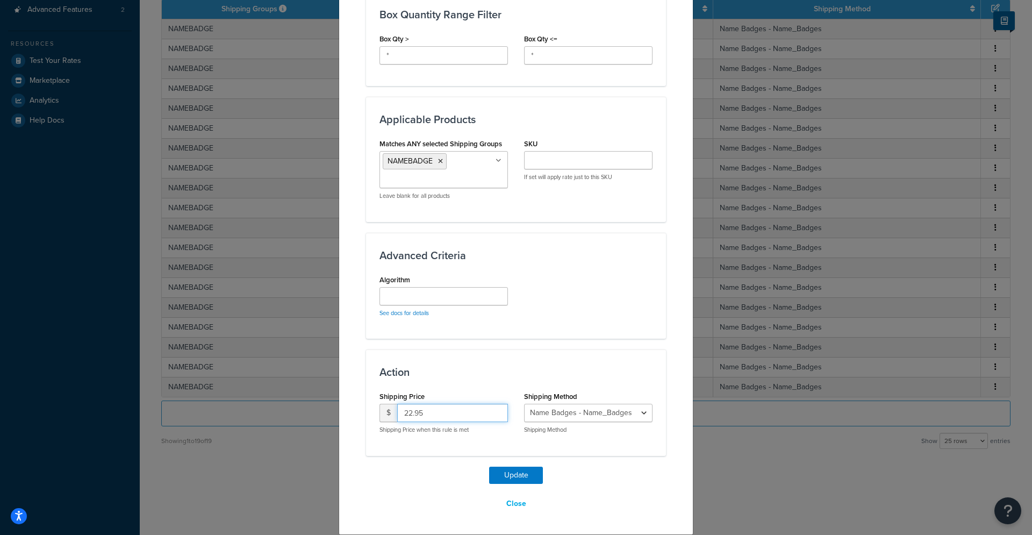
type input "22.95"
click at [489, 466] on button "Update" at bounding box center [516, 474] width 54 height 17
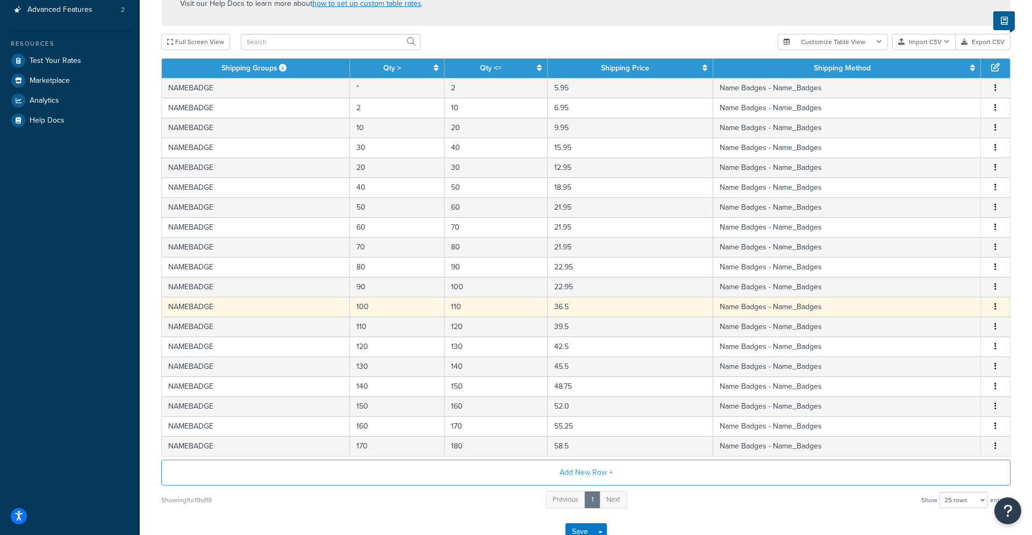
click at [580, 309] on td "36.5" at bounding box center [629, 307] width 165 height 20
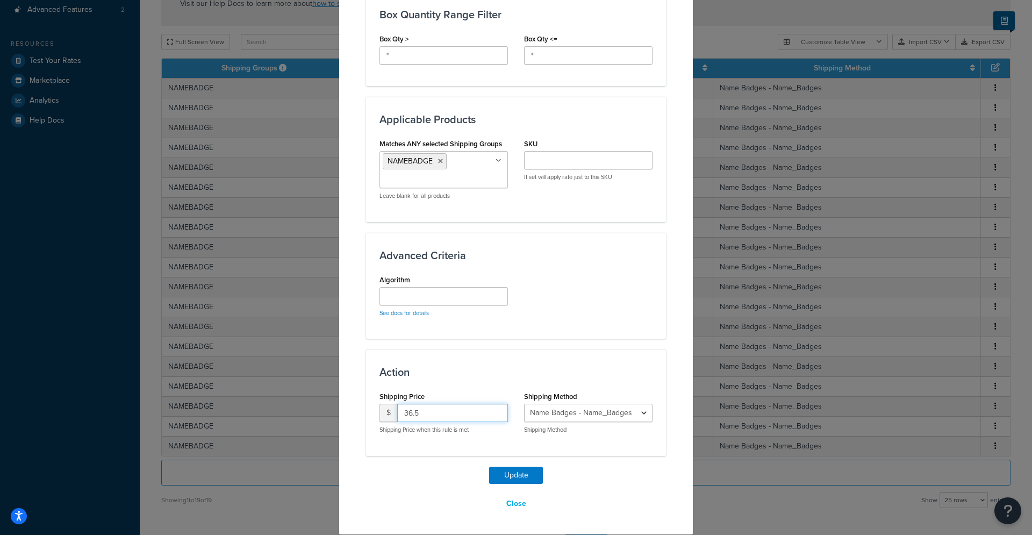
drag, startPoint x: 426, startPoint y: 412, endPoint x: 395, endPoint y: 411, distance: 31.2
click at [397, 411] on input "36.5" at bounding box center [452, 412] width 111 height 18
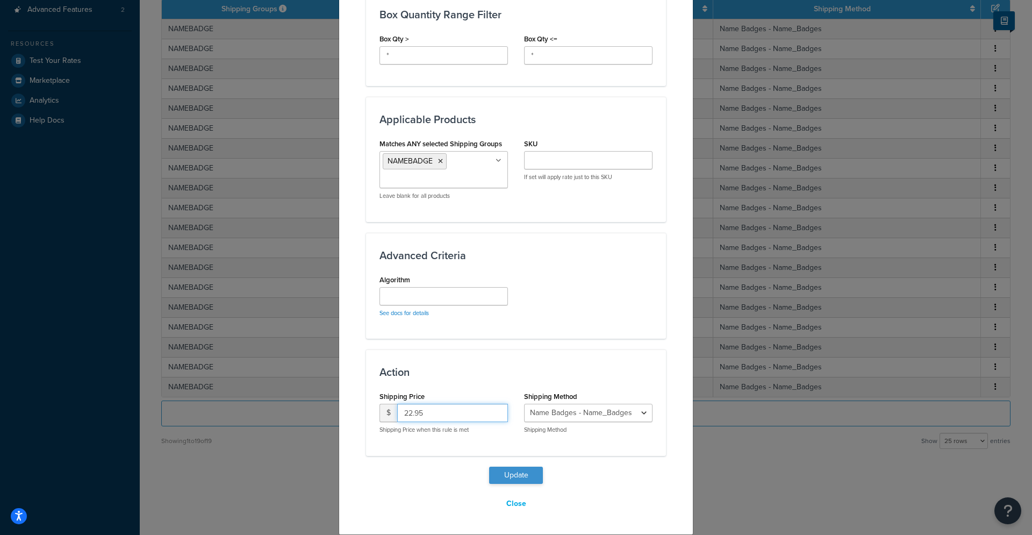
type input "22.95"
click at [504, 468] on button "Update" at bounding box center [516, 474] width 54 height 17
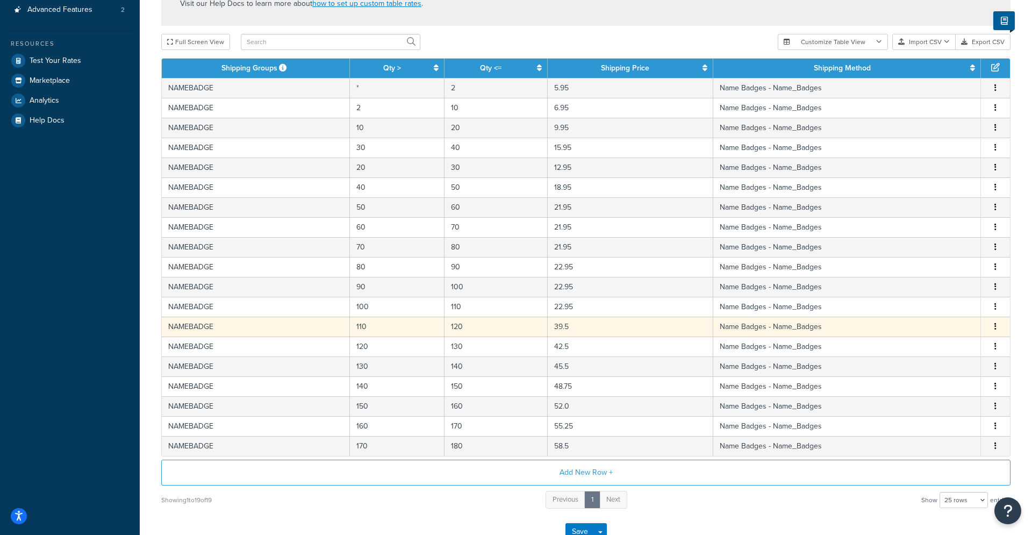
click at [572, 327] on td "39.5" at bounding box center [629, 326] width 165 height 20
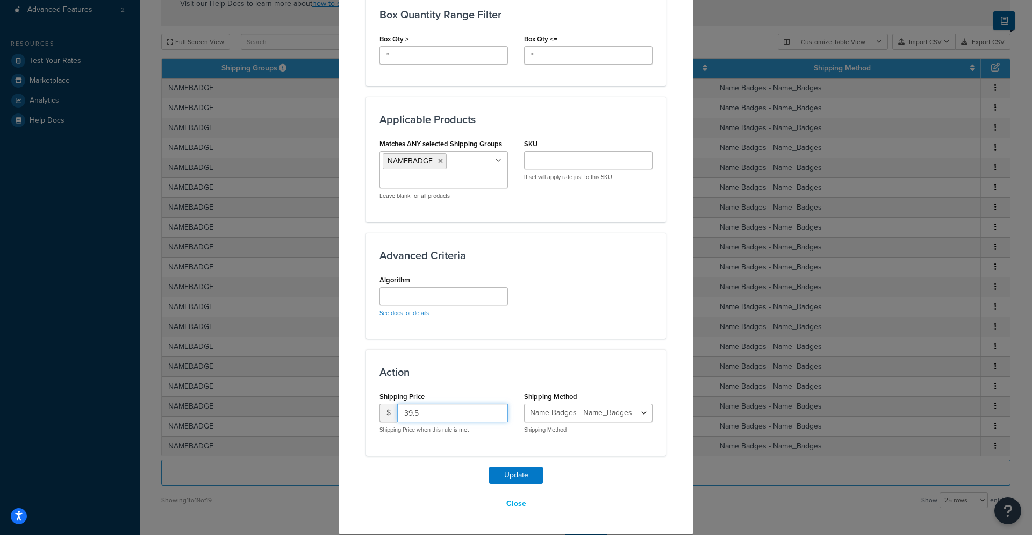
drag, startPoint x: 421, startPoint y: 416, endPoint x: 395, endPoint y: 413, distance: 25.5
click at [397, 414] on input "39.5" at bounding box center [452, 412] width 111 height 18
type input "23.95"
click at [489, 466] on button "Update" at bounding box center [516, 474] width 54 height 17
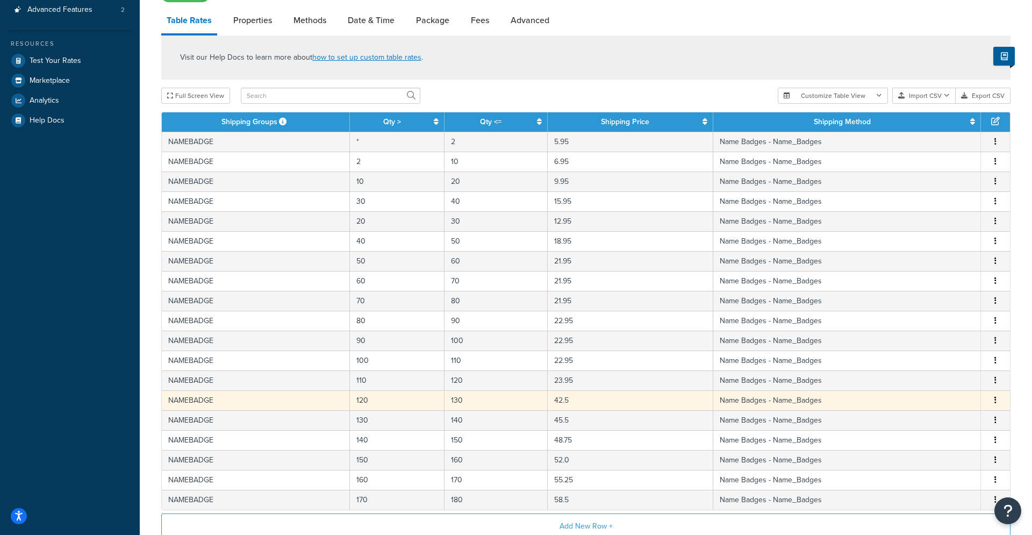
click at [583, 403] on td "42.5" at bounding box center [629, 400] width 165 height 20
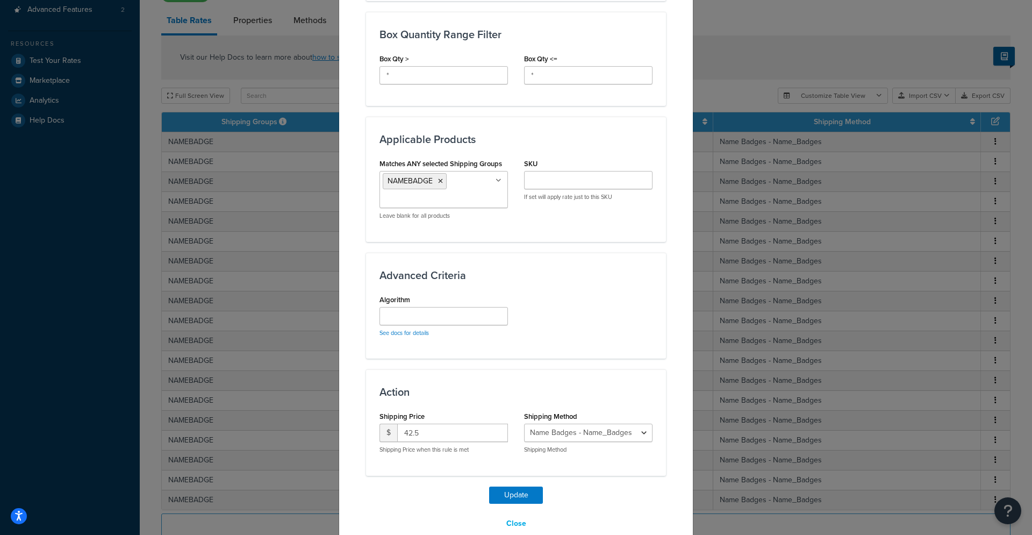
scroll to position [561, 0]
drag, startPoint x: 415, startPoint y: 434, endPoint x: 396, endPoint y: 431, distance: 19.0
click at [397, 431] on input "42.5" at bounding box center [452, 431] width 111 height 18
type input "23.95"
click at [489, 485] on button "Update" at bounding box center [516, 493] width 54 height 17
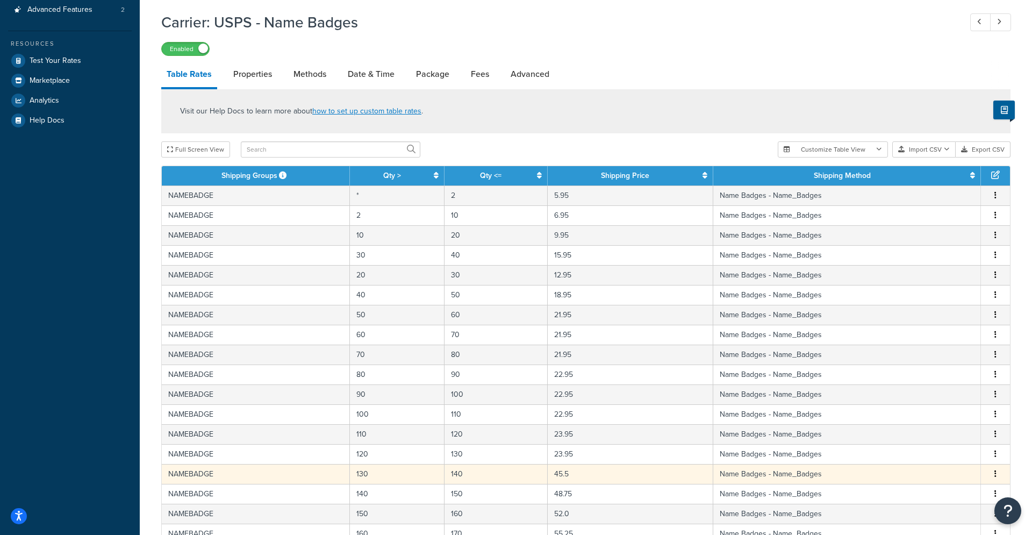
click at [576, 473] on td "45.5" at bounding box center [629, 474] width 165 height 20
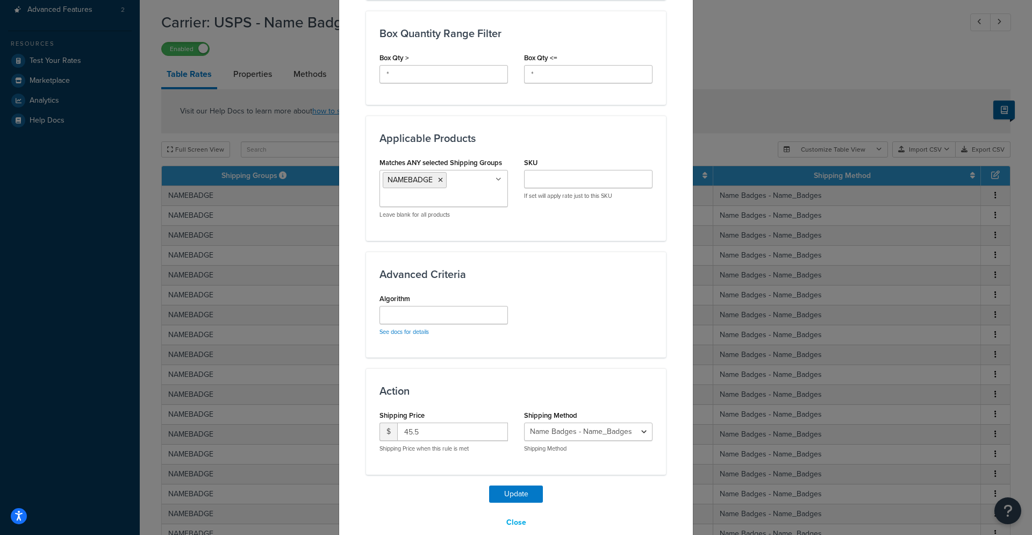
scroll to position [582, 0]
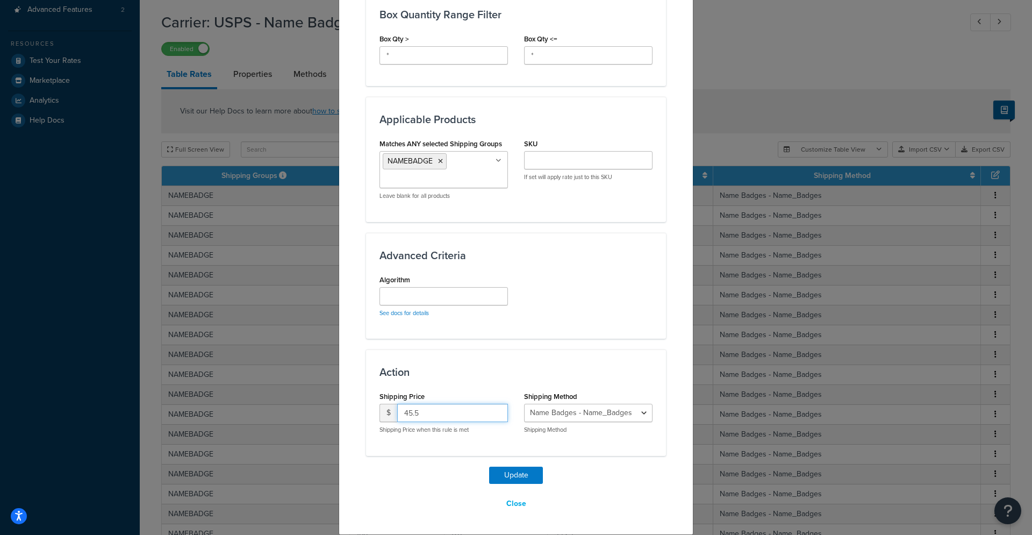
drag, startPoint x: 429, startPoint y: 413, endPoint x: 394, endPoint y: 413, distance: 34.4
click at [397, 413] on input "45.5" at bounding box center [452, 412] width 111 height 18
type input "23.95"
click at [489, 466] on button "Update" at bounding box center [516, 474] width 54 height 17
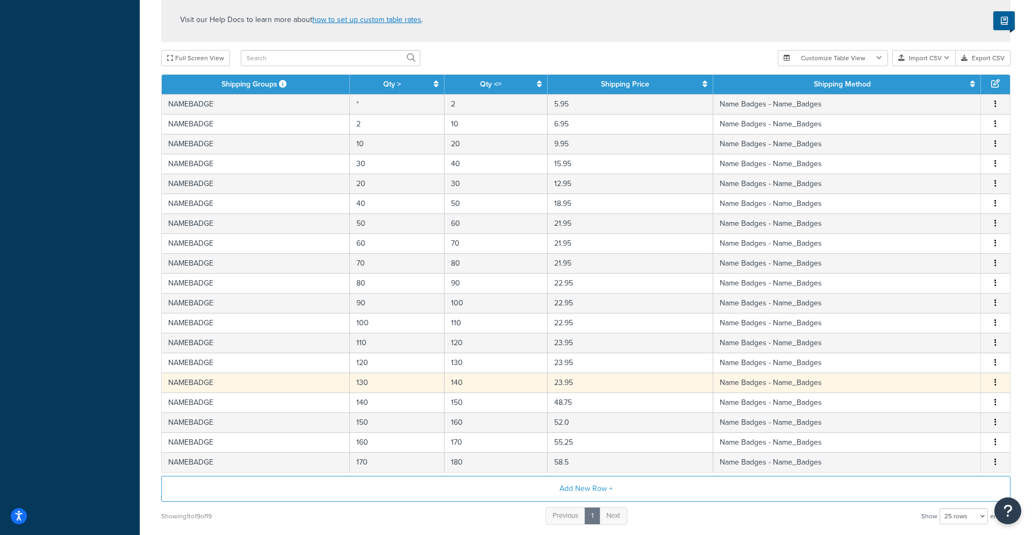
scroll to position [357, 0]
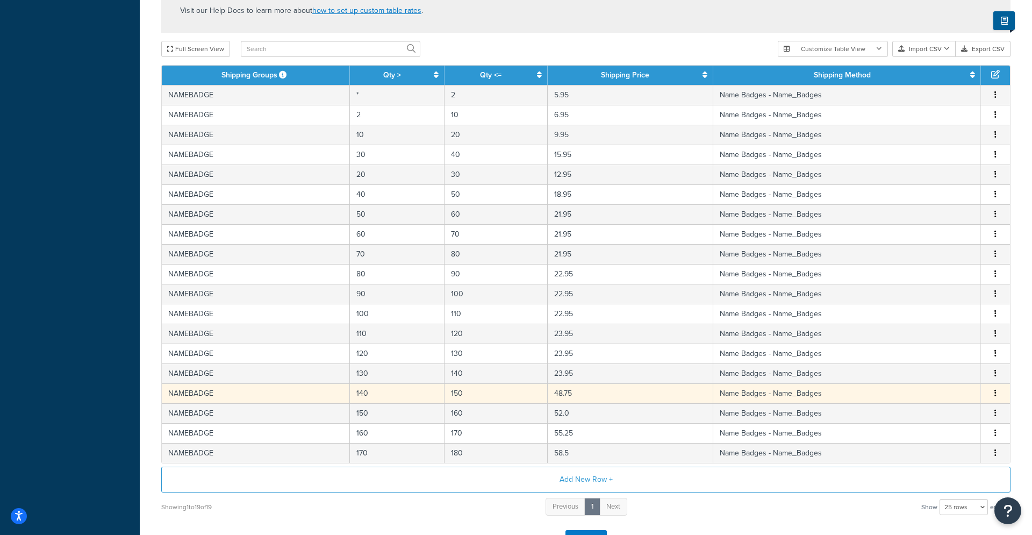
click at [592, 392] on td "48.75" at bounding box center [629, 393] width 165 height 20
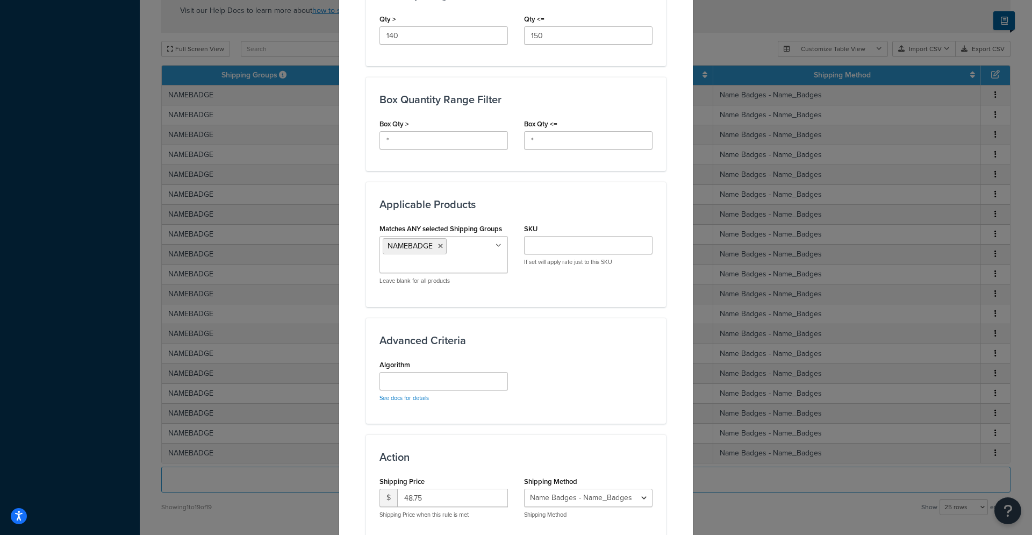
scroll to position [582, 0]
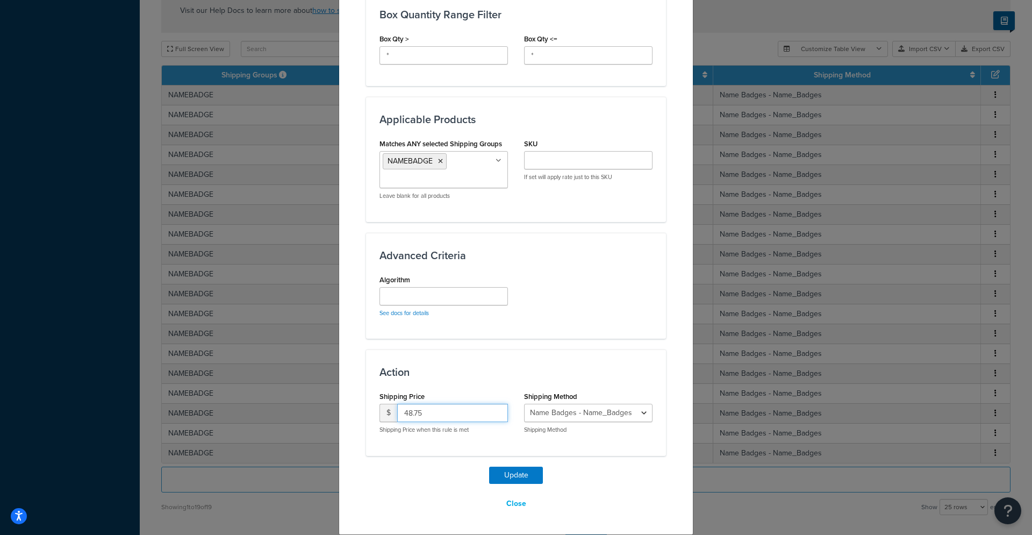
drag, startPoint x: 423, startPoint y: 412, endPoint x: 392, endPoint y: 406, distance: 31.2
click at [397, 407] on input "48.75" at bounding box center [452, 412] width 111 height 18
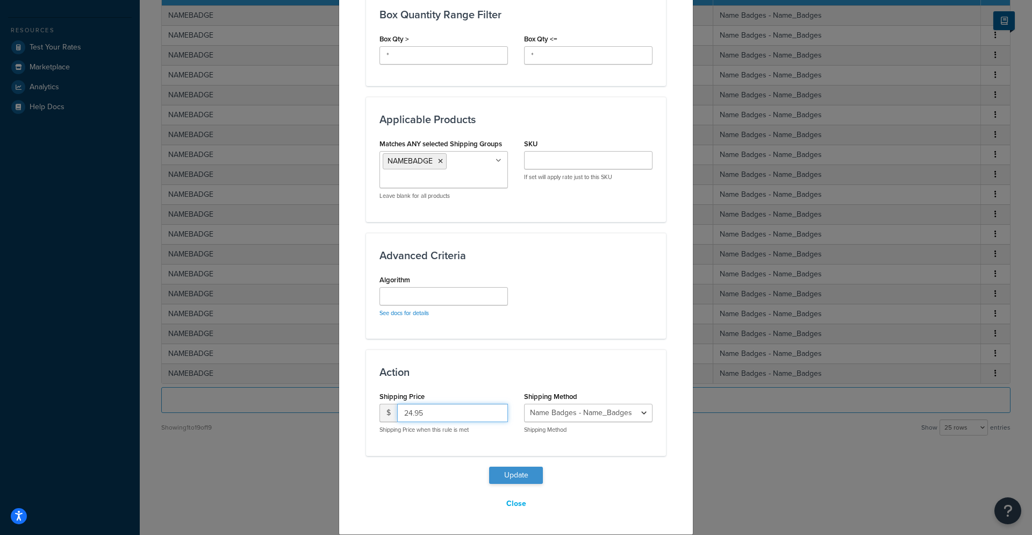
type input "24.95"
click at [503, 474] on button "Update" at bounding box center [516, 474] width 54 height 17
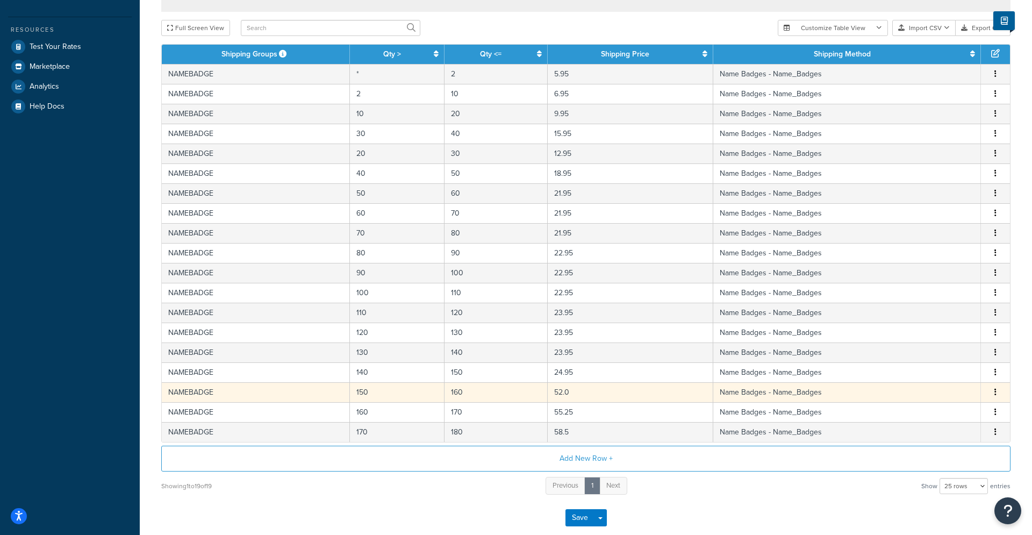
click at [587, 389] on td "52.0" at bounding box center [629, 392] width 165 height 20
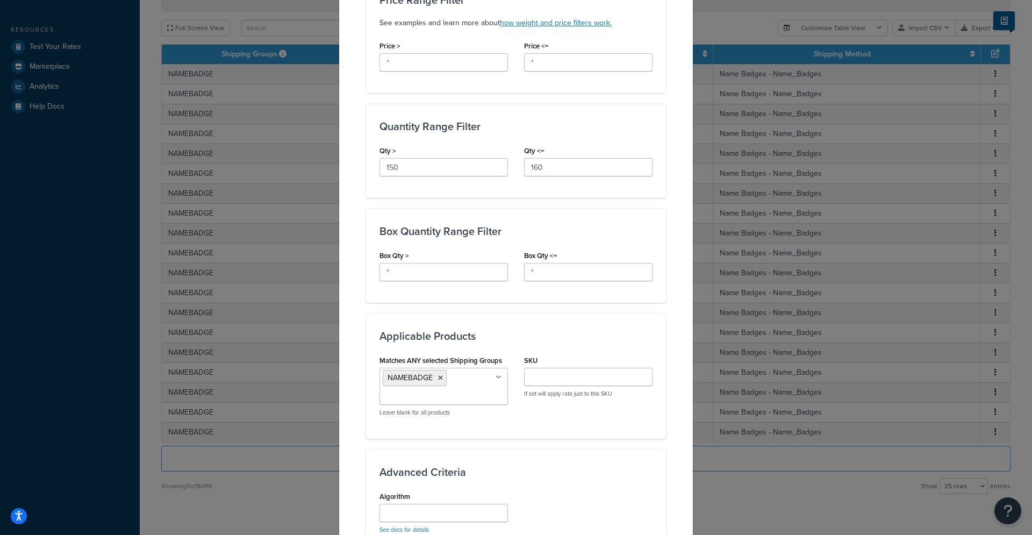
scroll to position [582, 0]
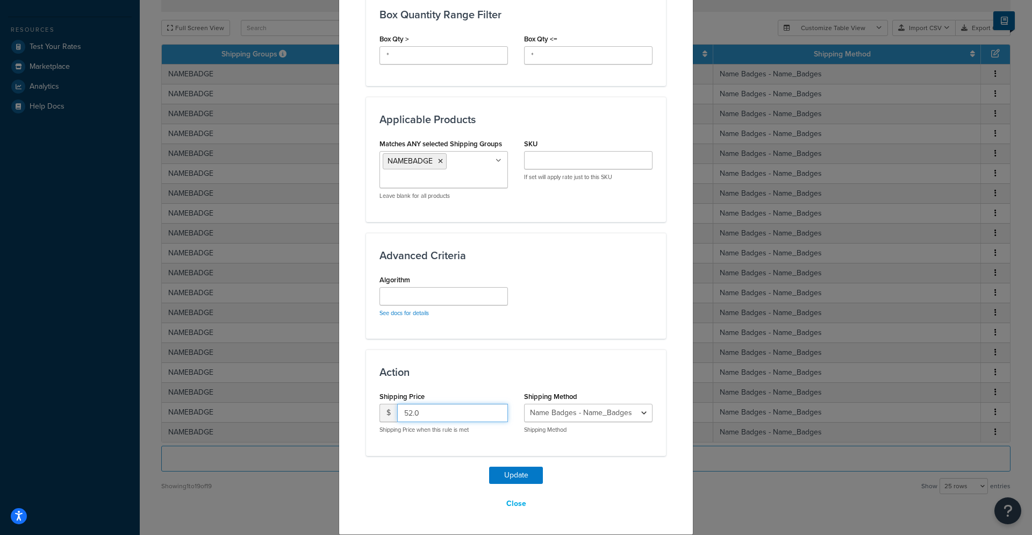
drag, startPoint x: 428, startPoint y: 415, endPoint x: 394, endPoint y: 412, distance: 34.0
click at [397, 413] on input "52.0" at bounding box center [452, 412] width 111 height 18
type input "24.95"
click at [489, 466] on button "Update" at bounding box center [516, 474] width 54 height 17
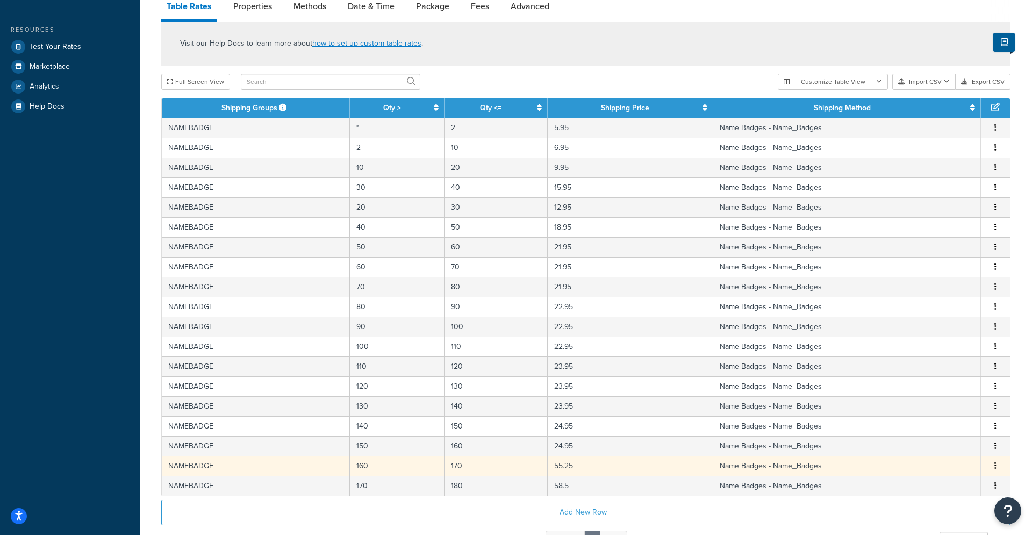
click at [585, 464] on td "55.25" at bounding box center [629, 466] width 165 height 20
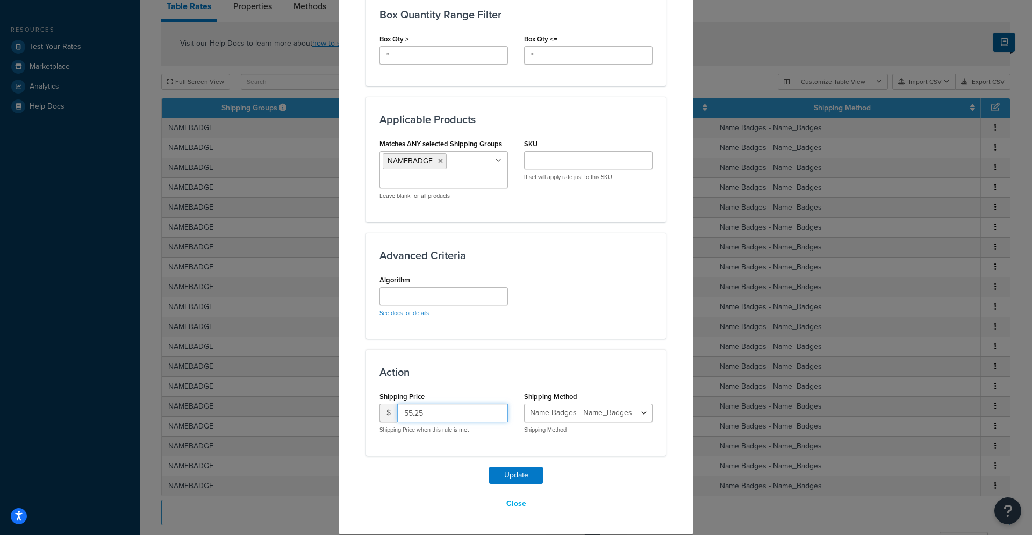
drag, startPoint x: 435, startPoint y: 413, endPoint x: 372, endPoint y: 410, distance: 62.4
click at [397, 410] on input "55.25" at bounding box center [452, 412] width 111 height 18
type input "24.95"
click at [489, 466] on button "Update" at bounding box center [516, 474] width 54 height 17
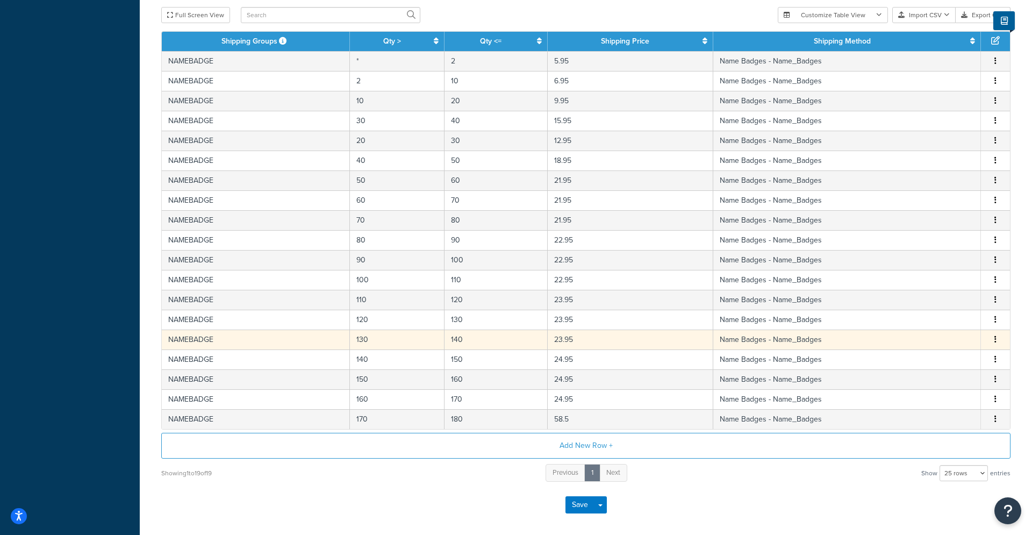
scroll to position [339, 0]
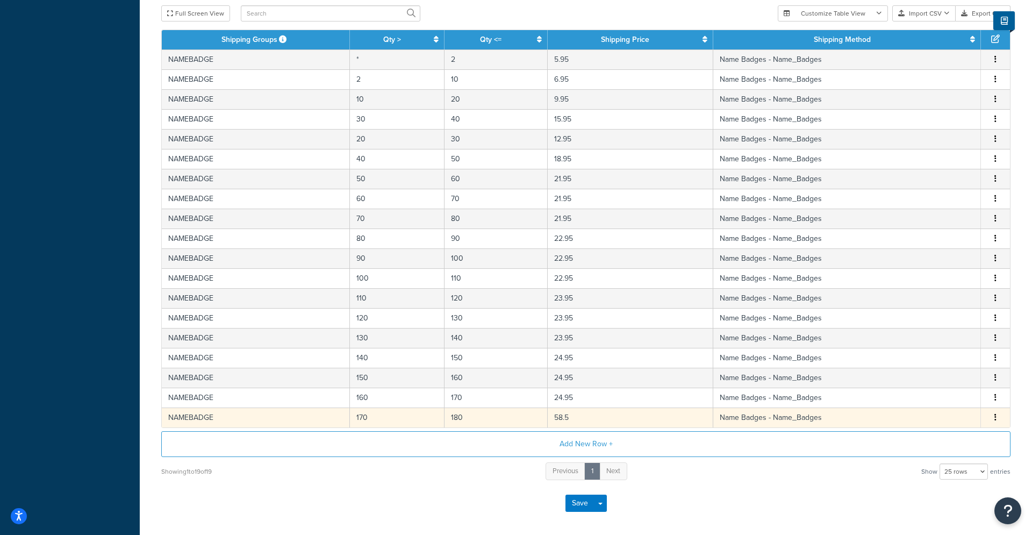
click at [574, 421] on td "58.5" at bounding box center [629, 417] width 165 height 20
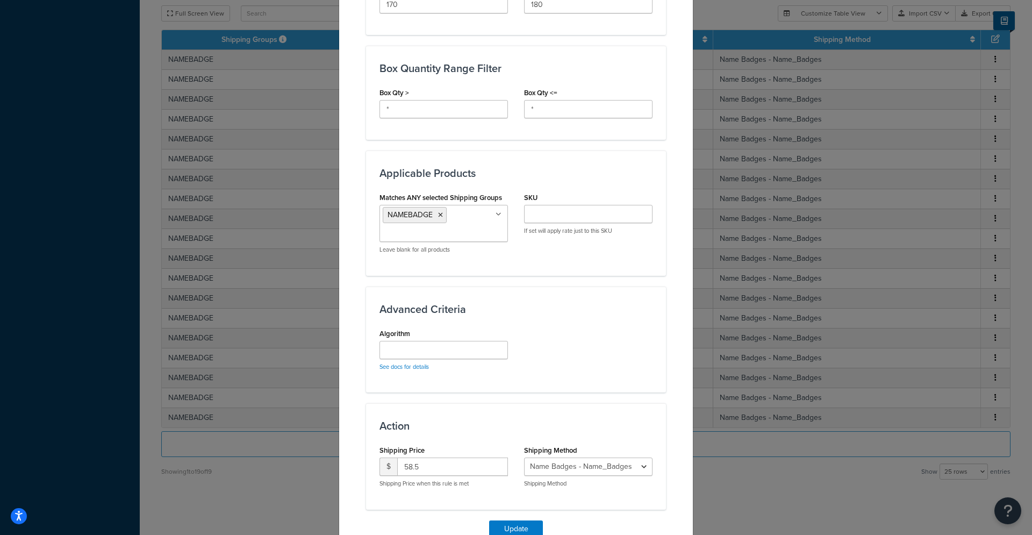
scroll to position [582, 0]
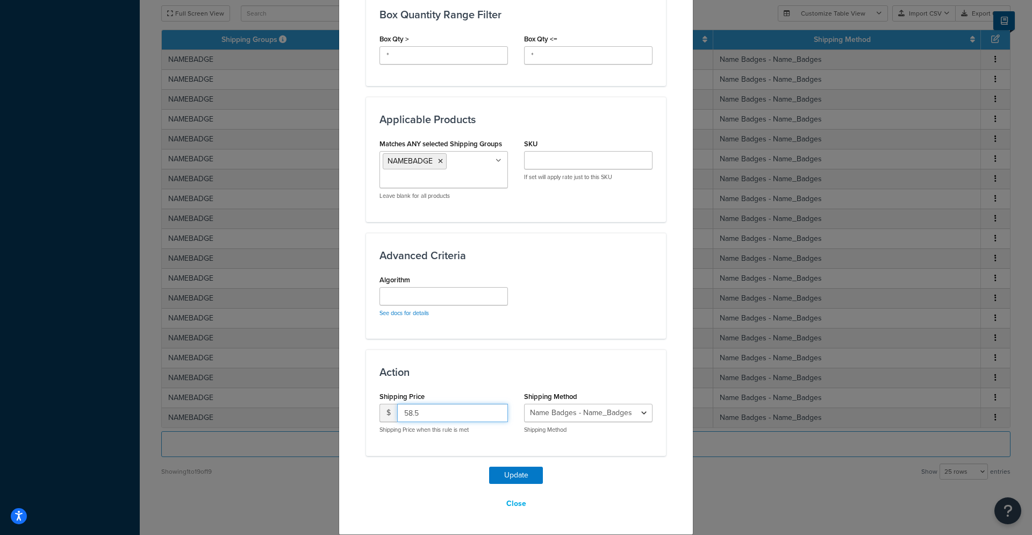
drag, startPoint x: 436, startPoint y: 414, endPoint x: 385, endPoint y: 413, distance: 51.6
click at [397, 413] on input "58.5" at bounding box center [452, 412] width 111 height 18
type input "24.95"
click at [489, 466] on button "Update" at bounding box center [516, 474] width 54 height 17
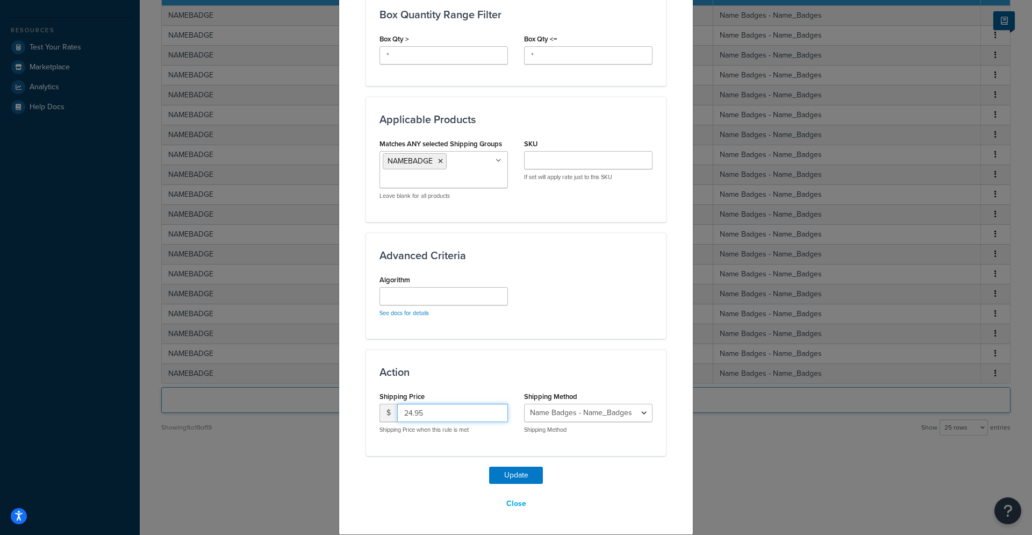
scroll to position [256, 0]
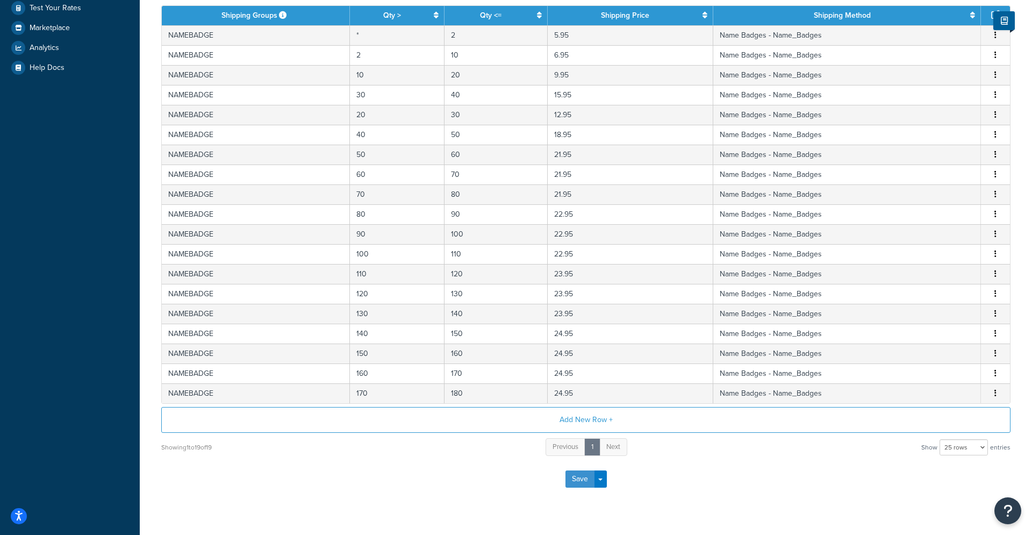
click at [586, 474] on button "Save" at bounding box center [579, 478] width 29 height 17
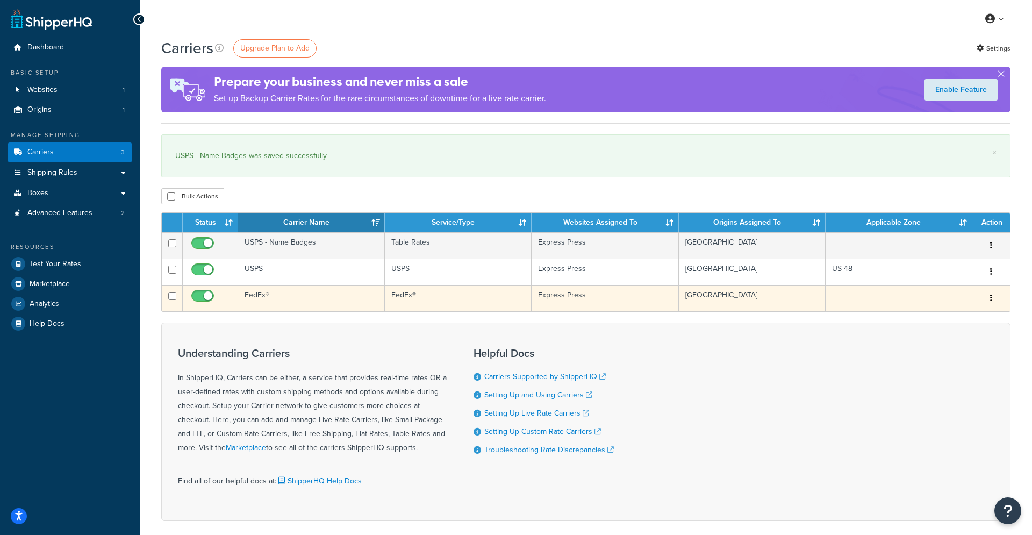
click at [994, 299] on button "button" at bounding box center [990, 298] width 15 height 17
click at [950, 318] on link "Edit" at bounding box center [947, 320] width 85 height 22
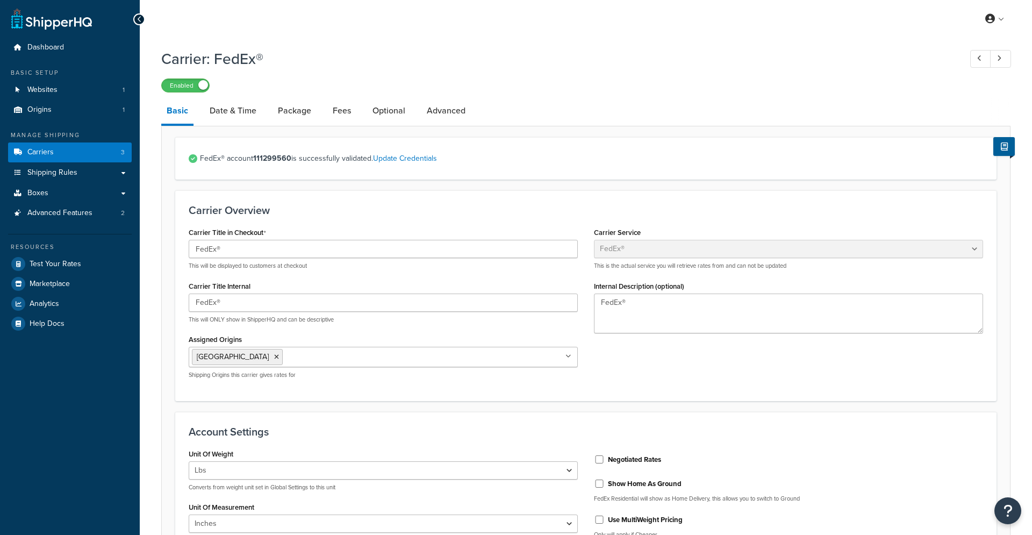
select select "fedEx"
select select "REGULAR_PICKUP"
select select "YOUR_PACKAGING"
click at [76, 153] on link "Carriers 3" at bounding box center [70, 152] width 124 height 20
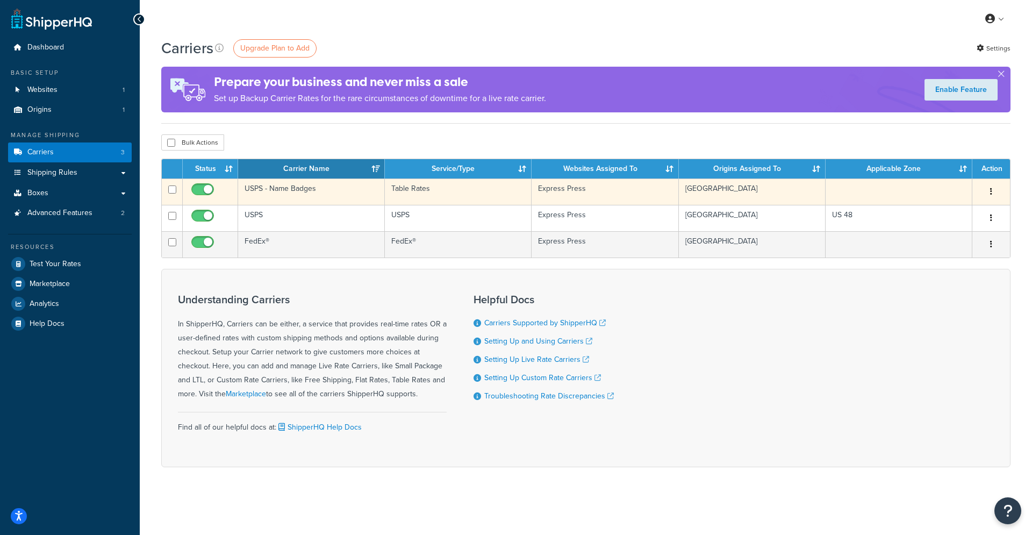
click at [511, 192] on td "Table Rates" at bounding box center [458, 191] width 147 height 26
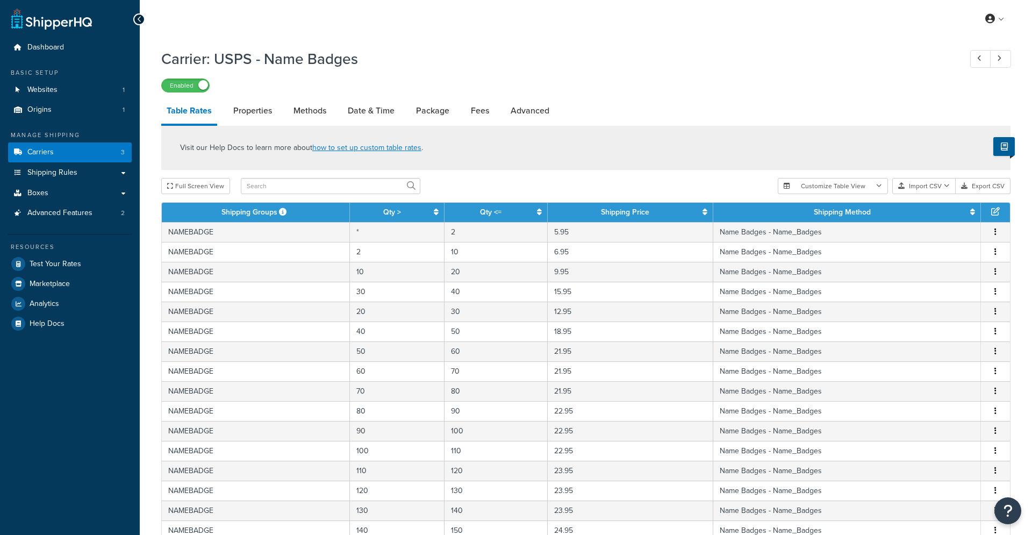
select select "25"
